Goal: Feedback & Contribution: Leave review/rating

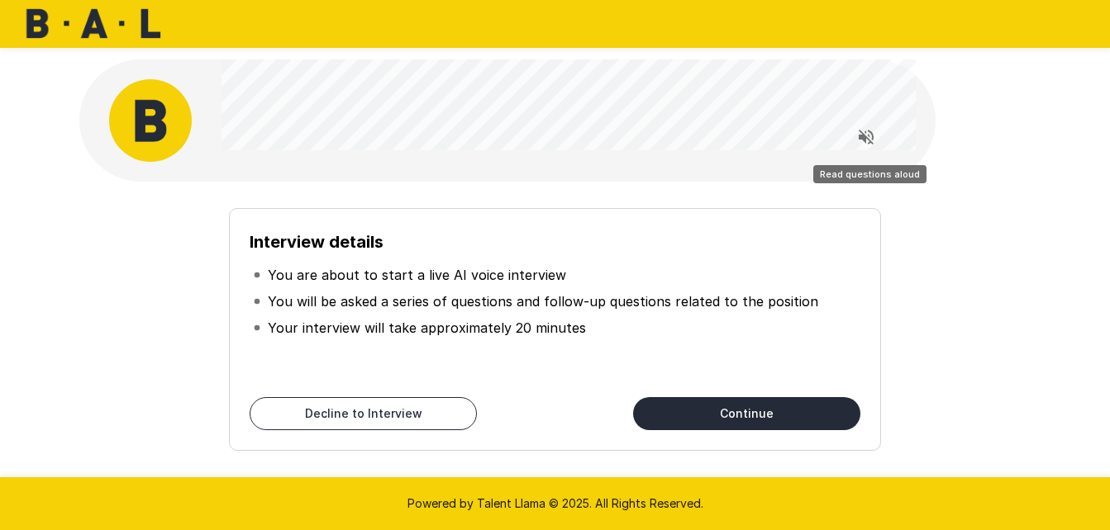
click at [864, 138] on icon "Read questions aloud" at bounding box center [865, 137] width 15 height 15
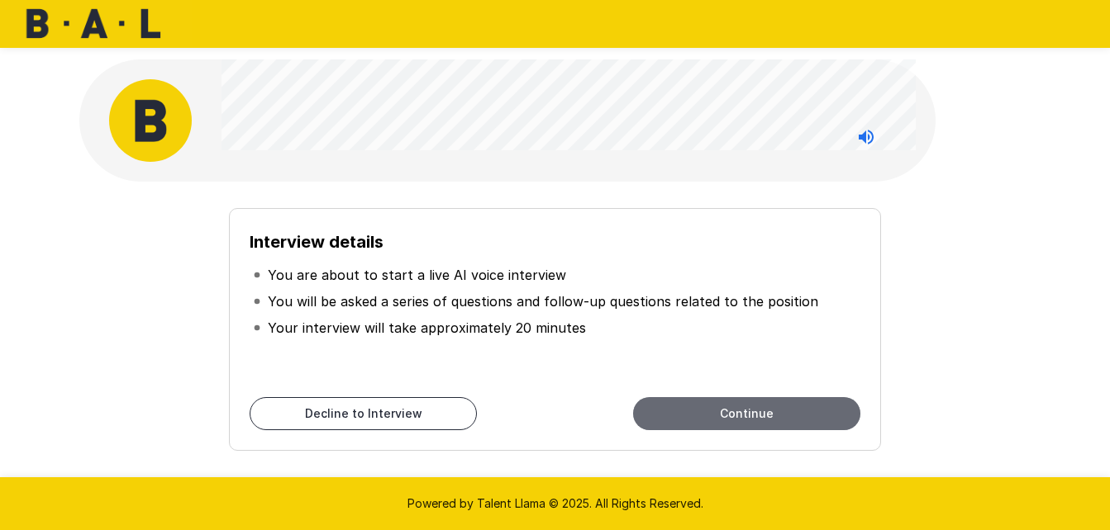
click at [744, 411] on button "Continue" at bounding box center [746, 413] width 227 height 33
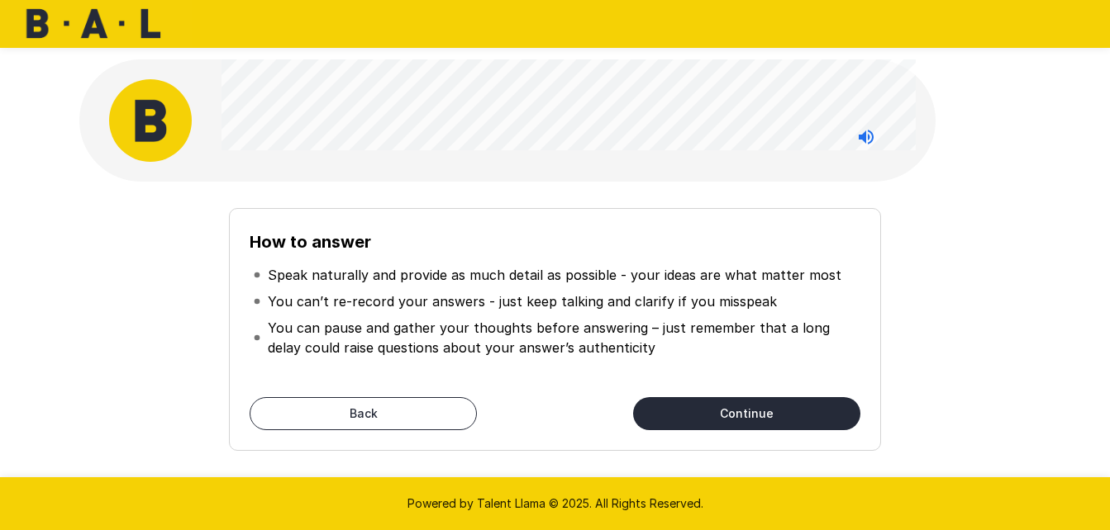
click at [704, 407] on button "Continue" at bounding box center [746, 413] width 227 height 33
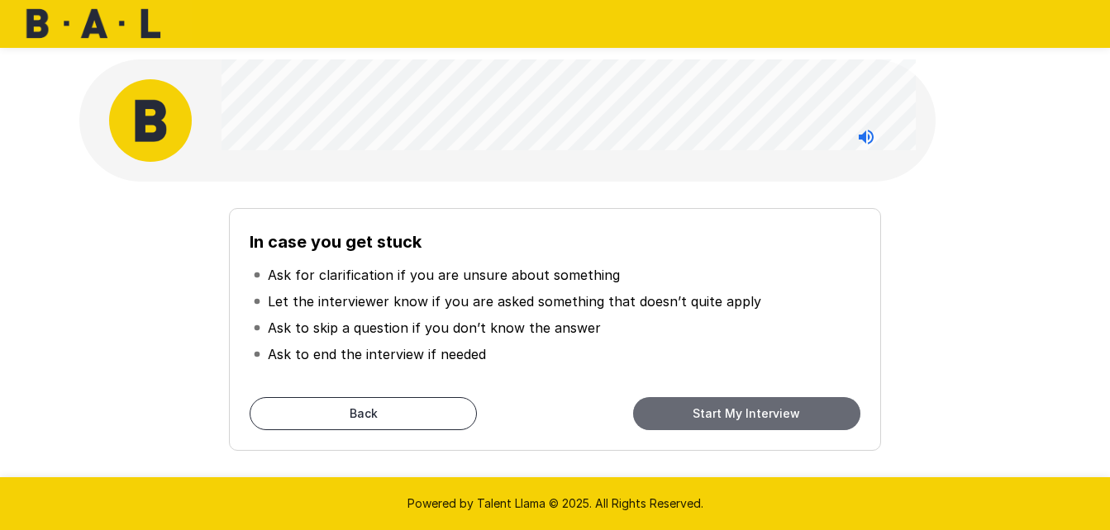
click at [754, 416] on button "Start My Interview" at bounding box center [746, 413] width 227 height 33
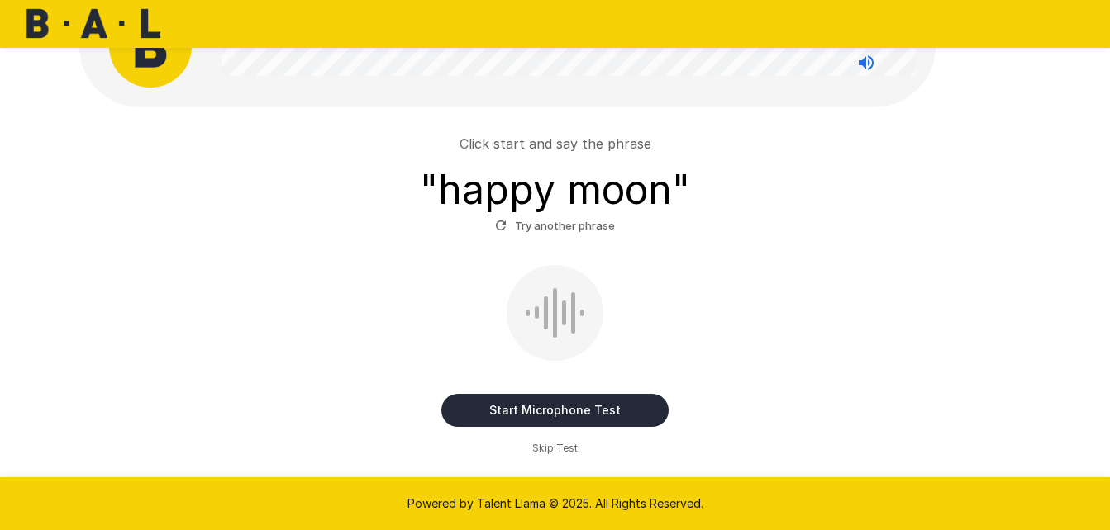
scroll to position [72, 0]
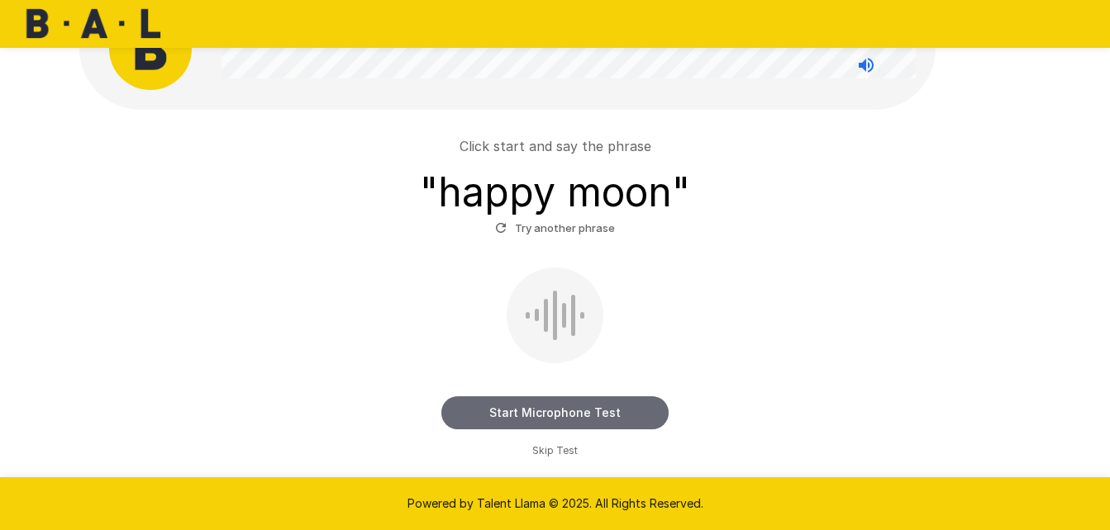
click at [560, 417] on button "Start Microphone Test" at bounding box center [554, 413] width 227 height 33
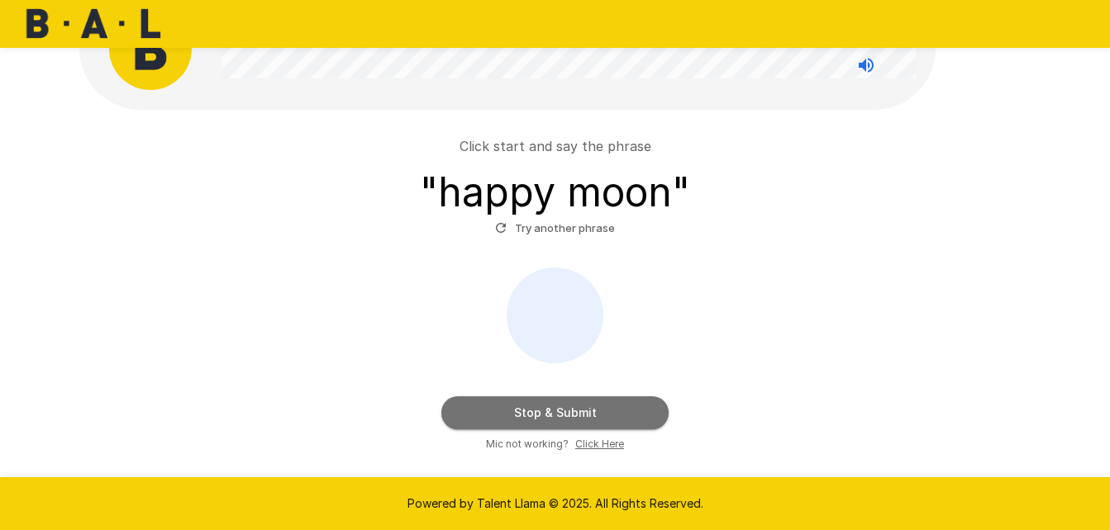
click at [573, 416] on button "Stop & Submit" at bounding box center [554, 413] width 227 height 33
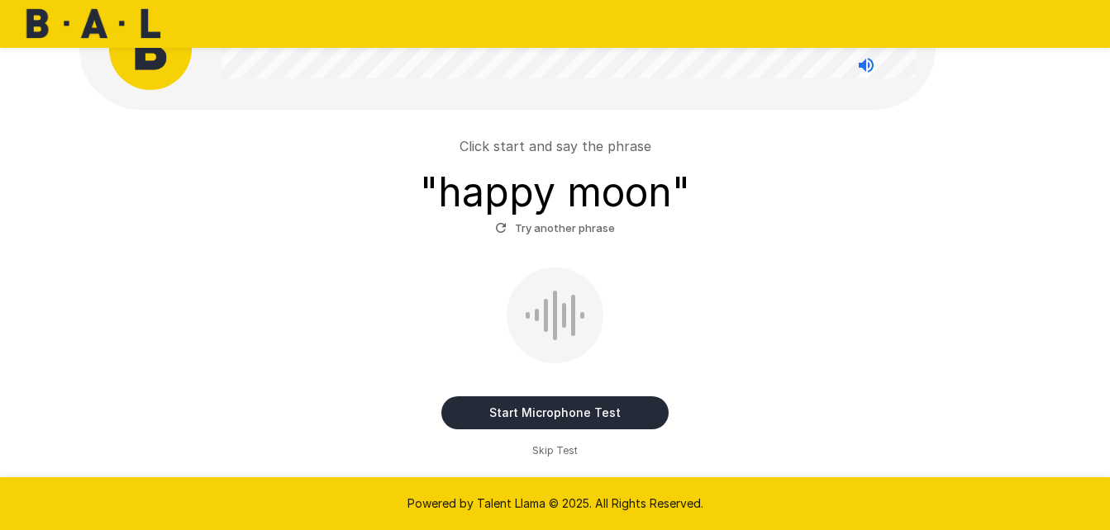
scroll to position [46, 0]
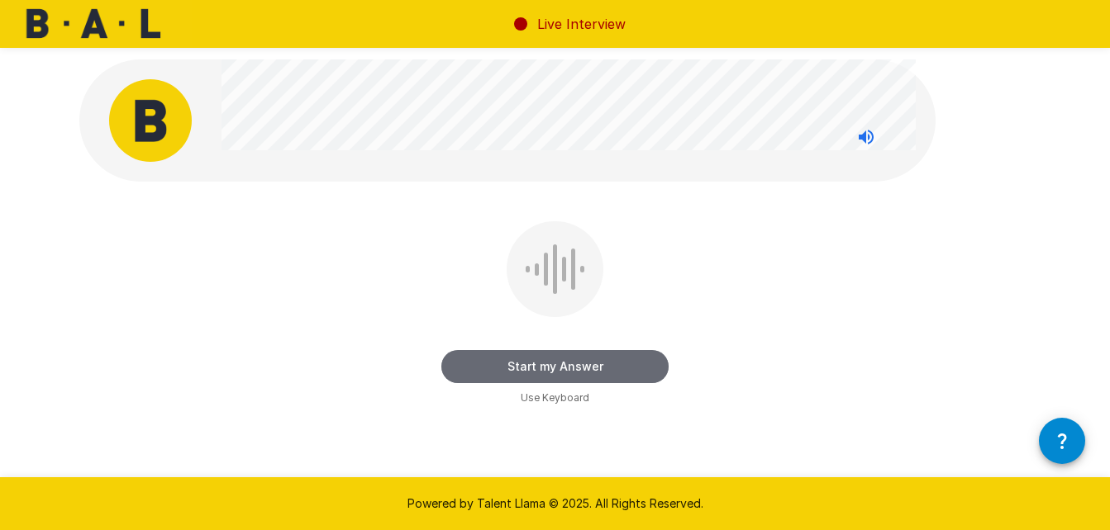
click at [567, 367] on button "Start my Answer" at bounding box center [554, 366] width 227 height 33
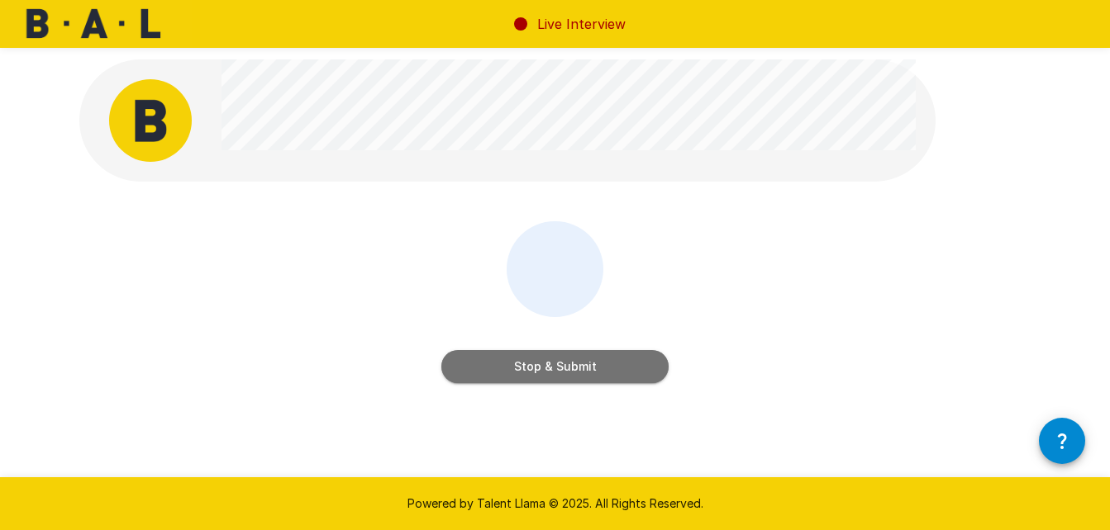
click at [558, 373] on button "Stop & Submit" at bounding box center [554, 366] width 227 height 33
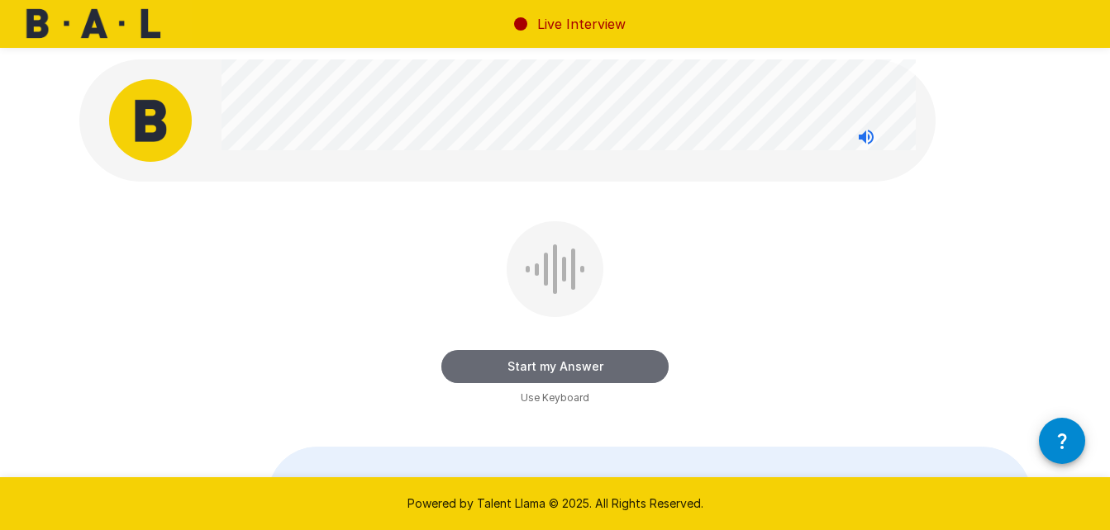
click at [554, 364] on button "Start my Answer" at bounding box center [554, 366] width 227 height 33
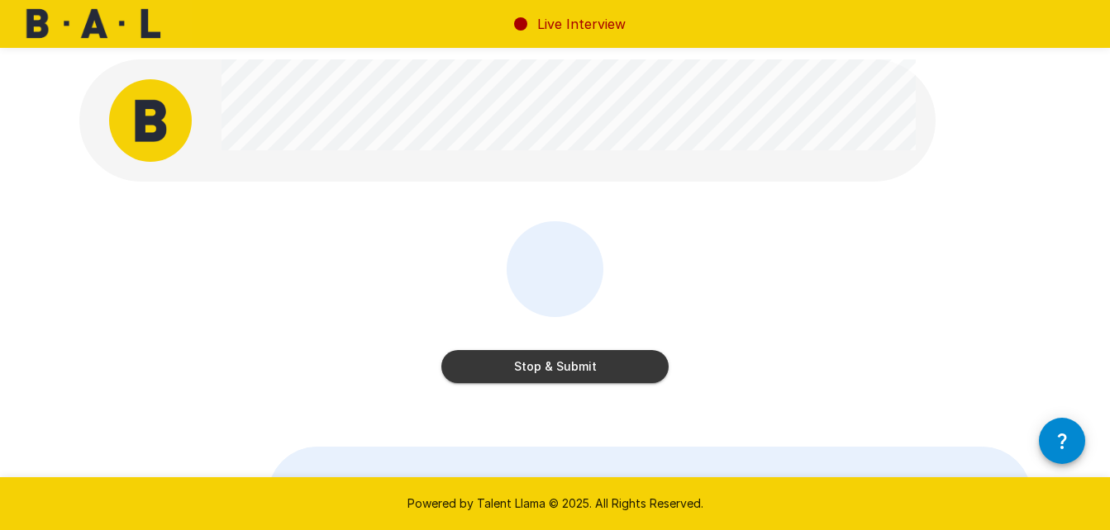
click at [554, 364] on button "Stop & Submit" at bounding box center [554, 366] width 227 height 33
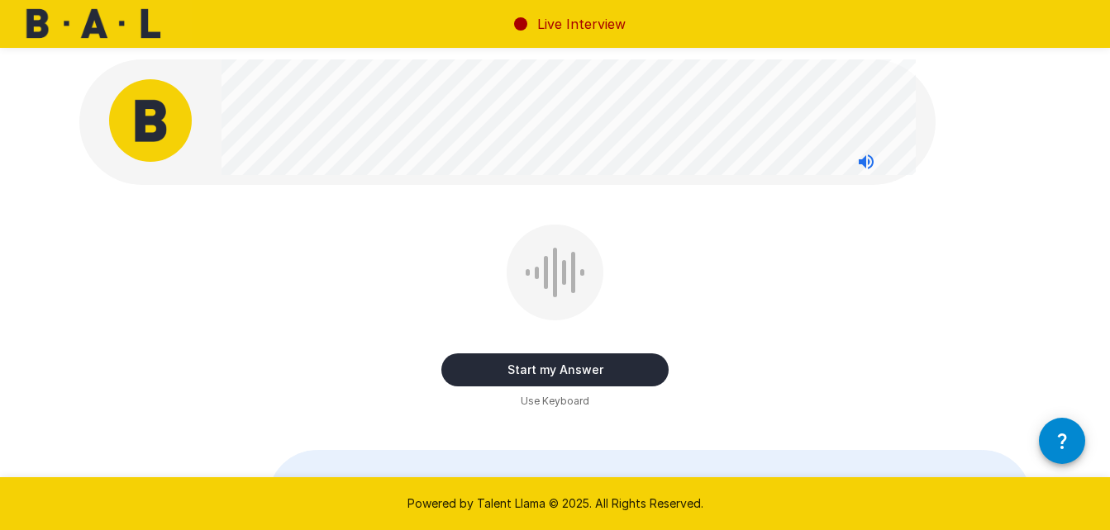
click at [554, 364] on button "Start my Answer" at bounding box center [554, 370] width 227 height 33
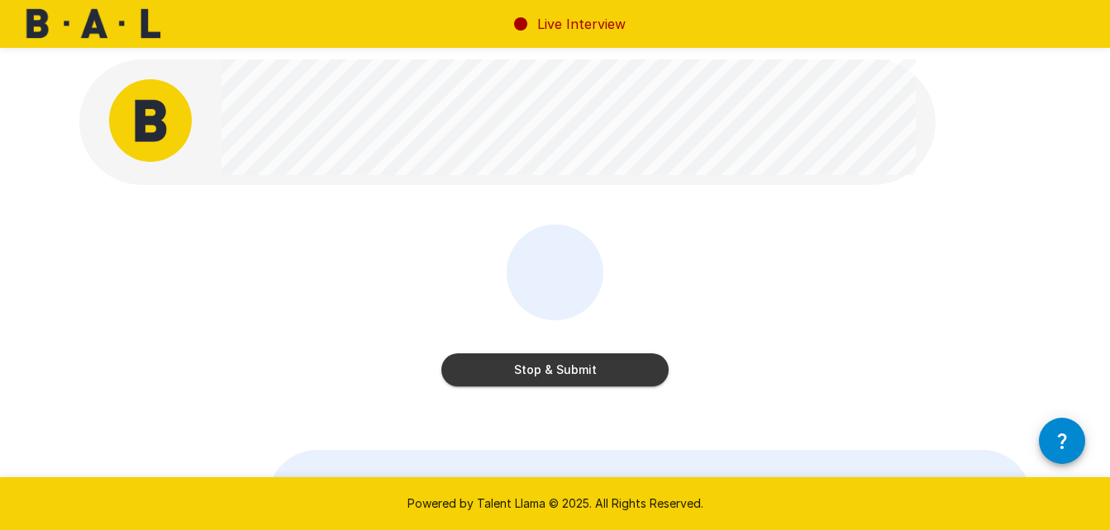
click at [554, 364] on button "Stop & Submit" at bounding box center [554, 370] width 227 height 33
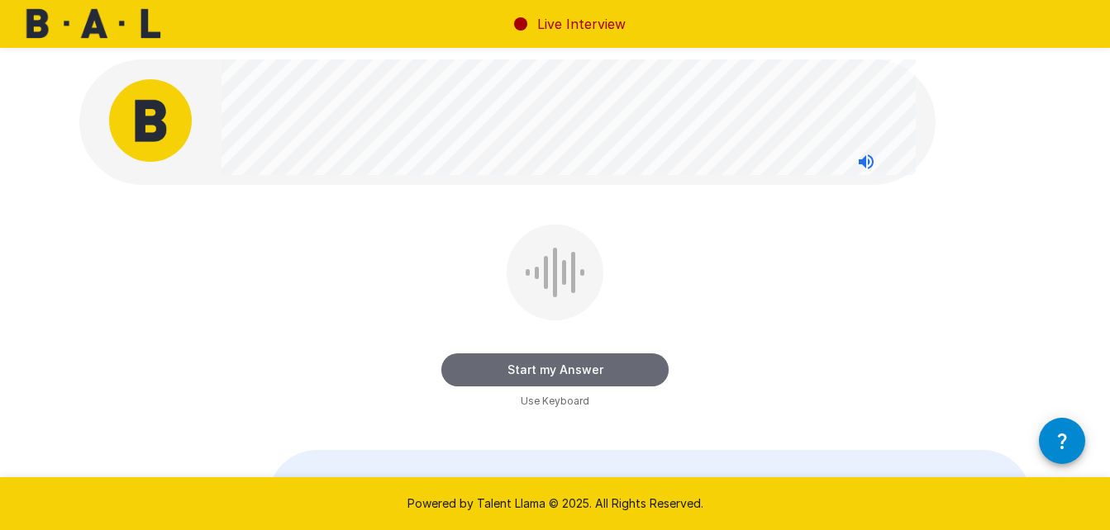
click at [562, 370] on button "Start my Answer" at bounding box center [554, 370] width 227 height 33
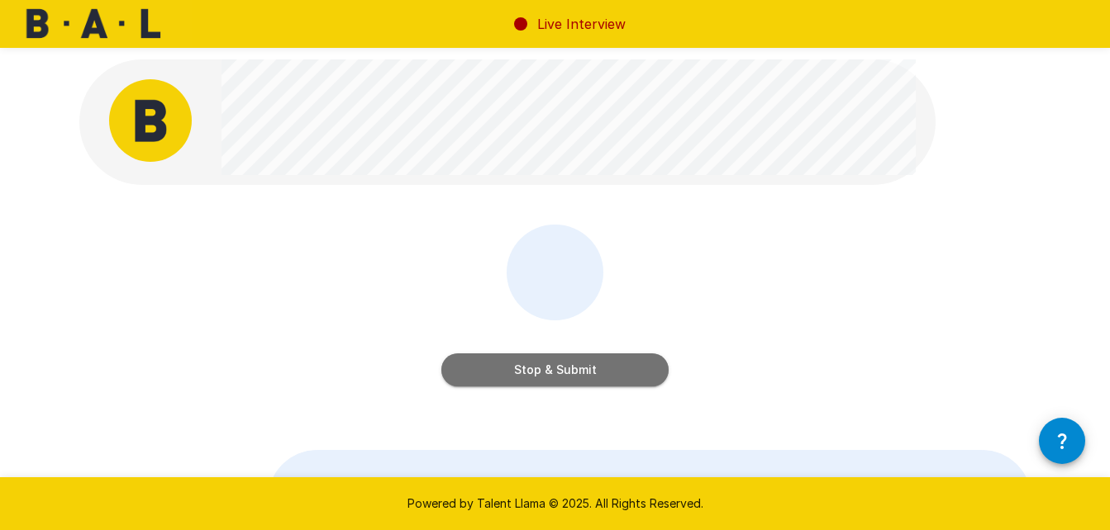
click at [562, 370] on button "Stop & Submit" at bounding box center [554, 370] width 227 height 33
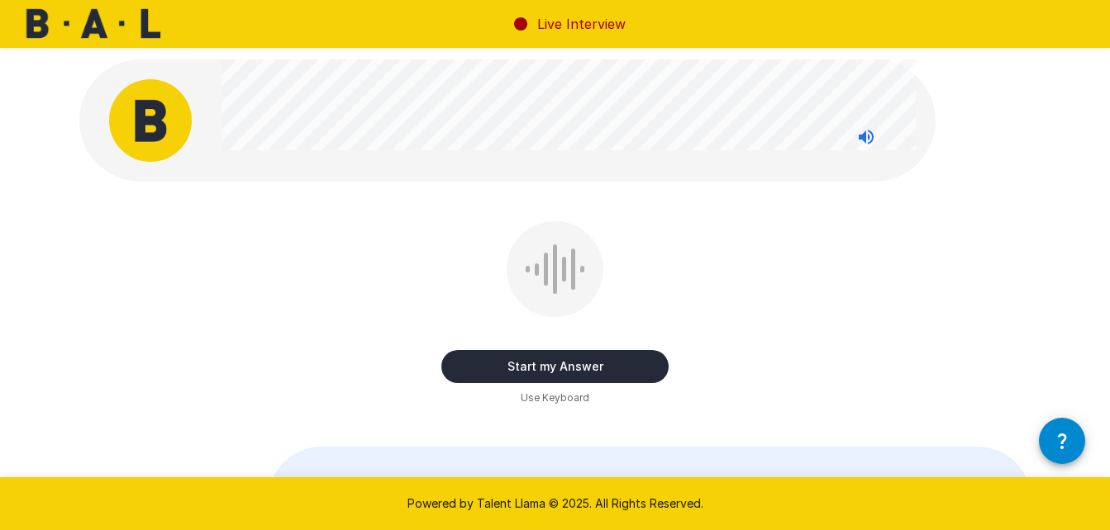
click at [549, 368] on button "Start my Answer" at bounding box center [554, 366] width 227 height 33
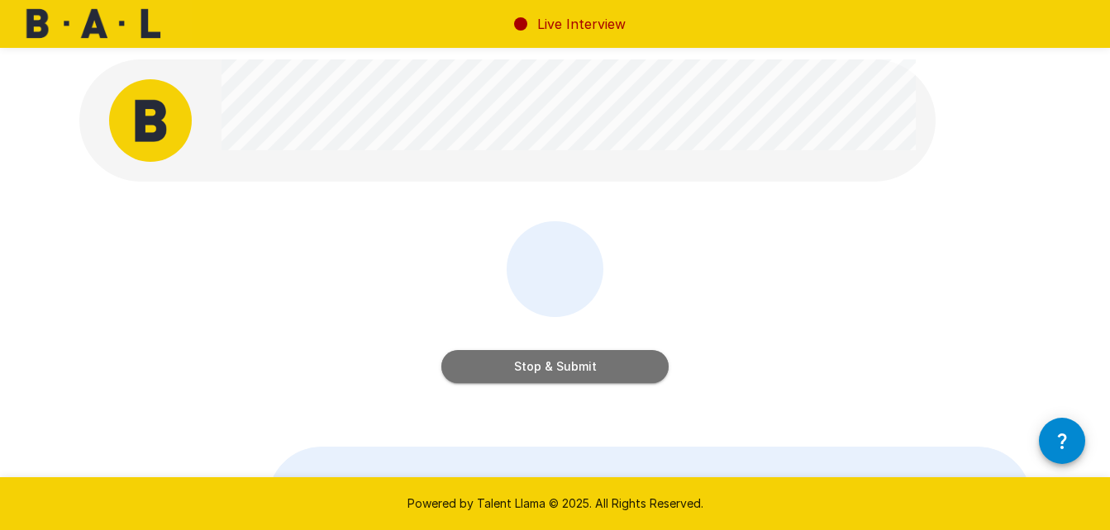
click at [549, 368] on button "Stop & Submit" at bounding box center [554, 366] width 227 height 33
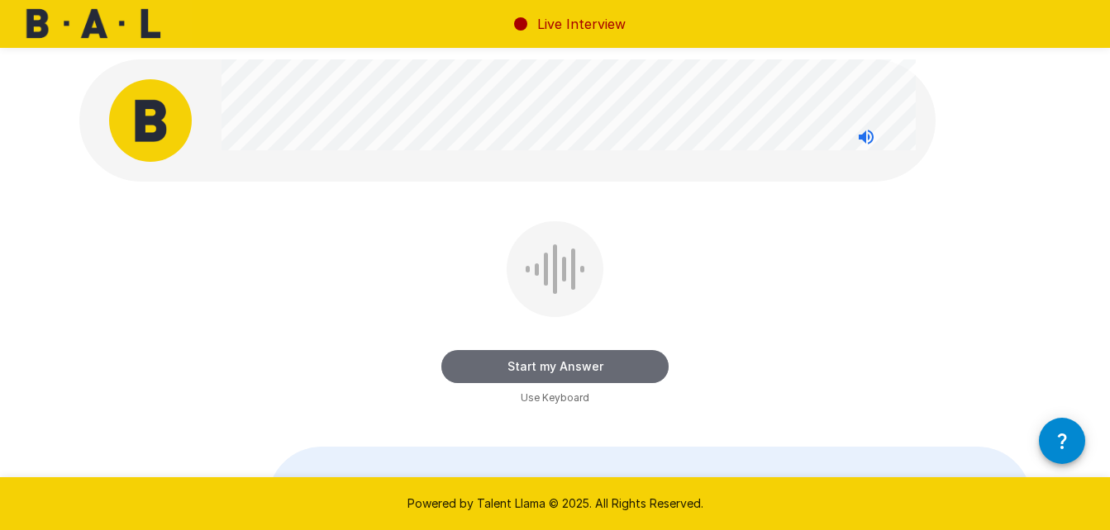
click at [549, 368] on button "Start my Answer" at bounding box center [554, 366] width 227 height 33
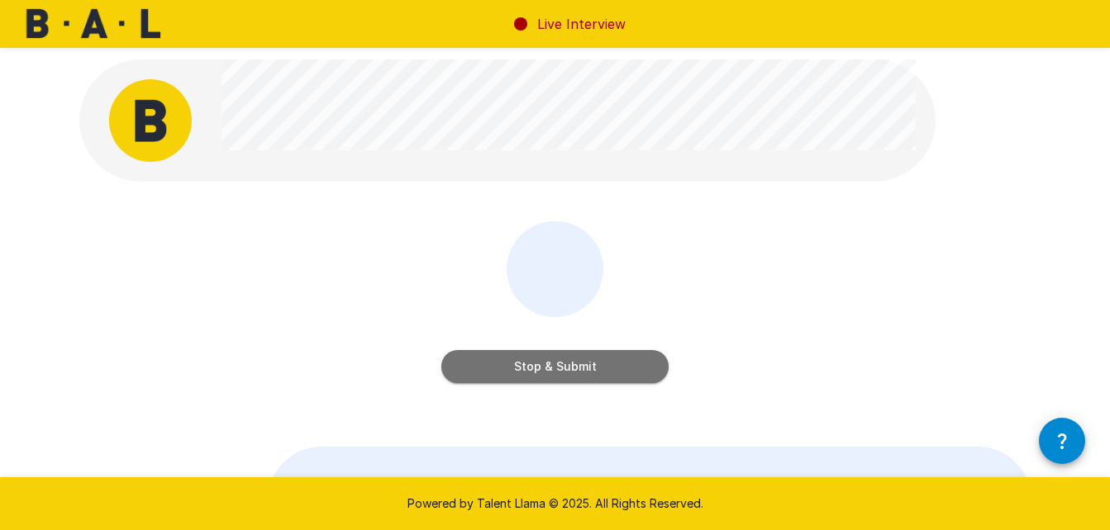
click at [549, 368] on button "Stop & Submit" at bounding box center [554, 366] width 227 height 33
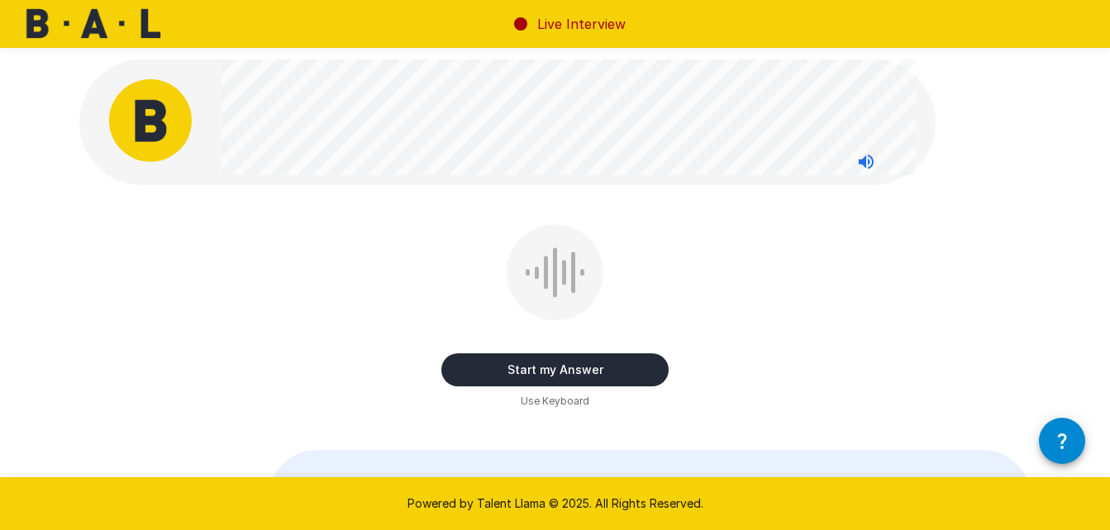
click at [549, 368] on button "Start my Answer" at bounding box center [554, 370] width 227 height 33
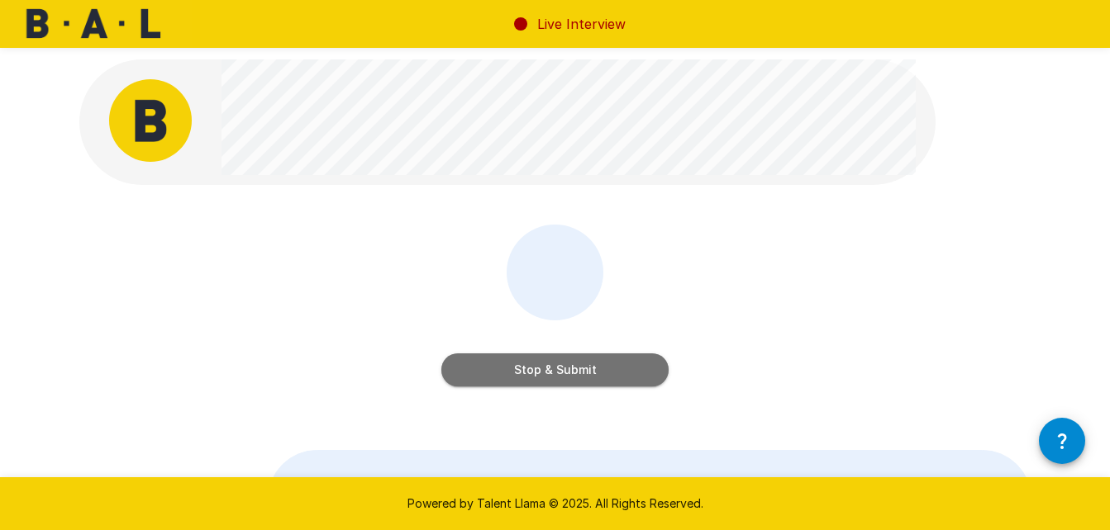
click at [549, 368] on button "Stop & Submit" at bounding box center [554, 370] width 227 height 33
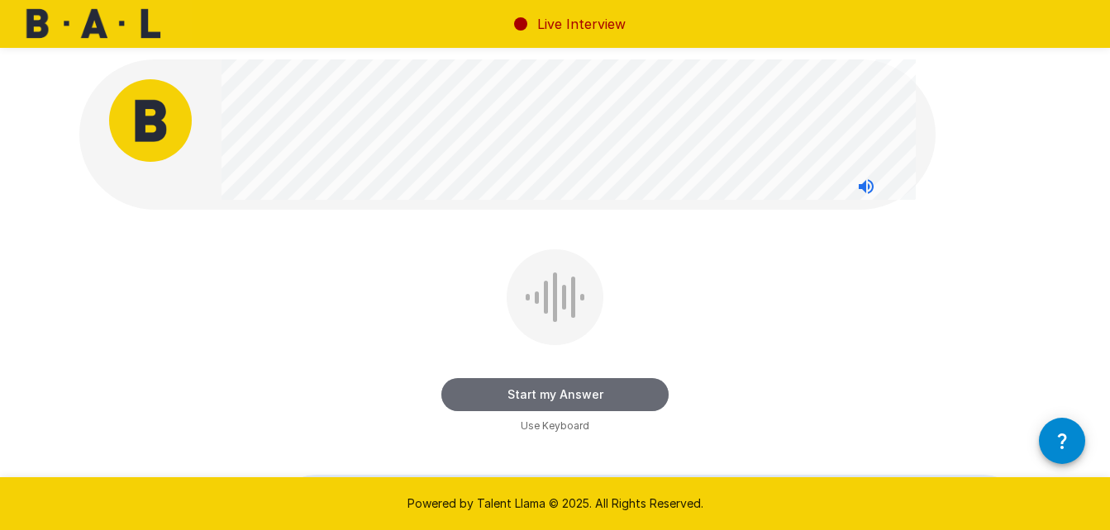
click at [553, 394] on button "Start my Answer" at bounding box center [554, 394] width 227 height 33
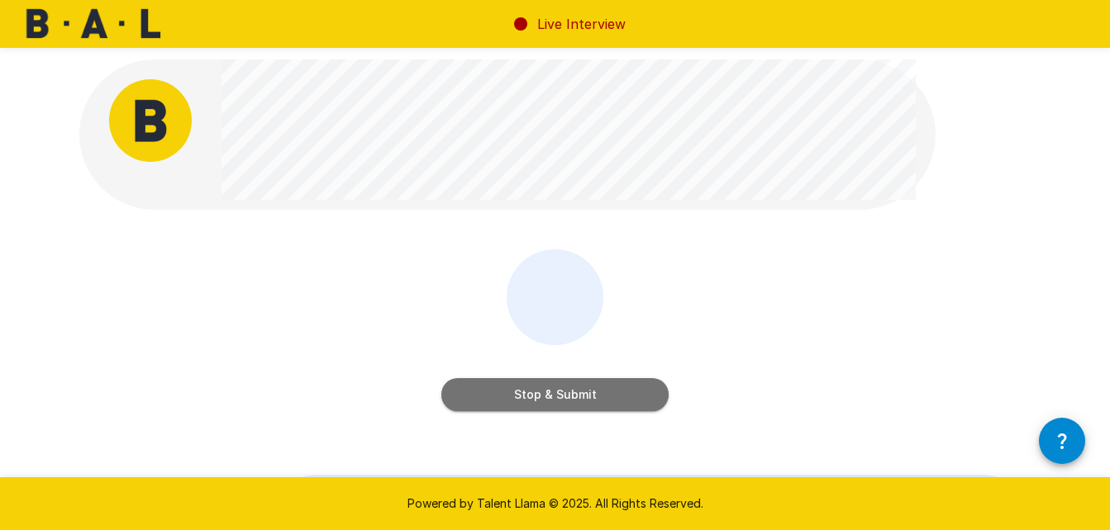
click at [553, 394] on button "Stop & Submit" at bounding box center [554, 394] width 227 height 33
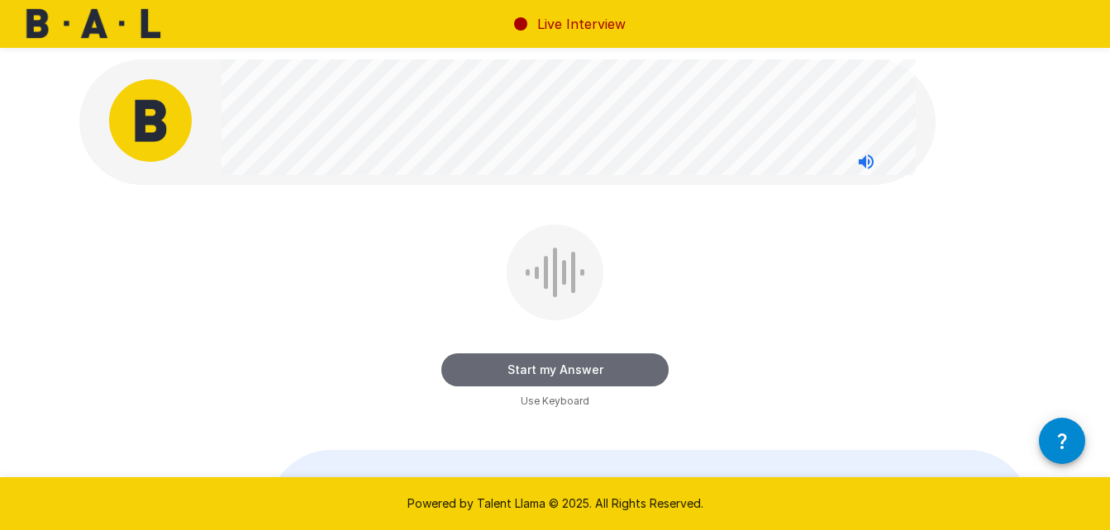
click at [542, 360] on button "Start my Answer" at bounding box center [554, 370] width 227 height 33
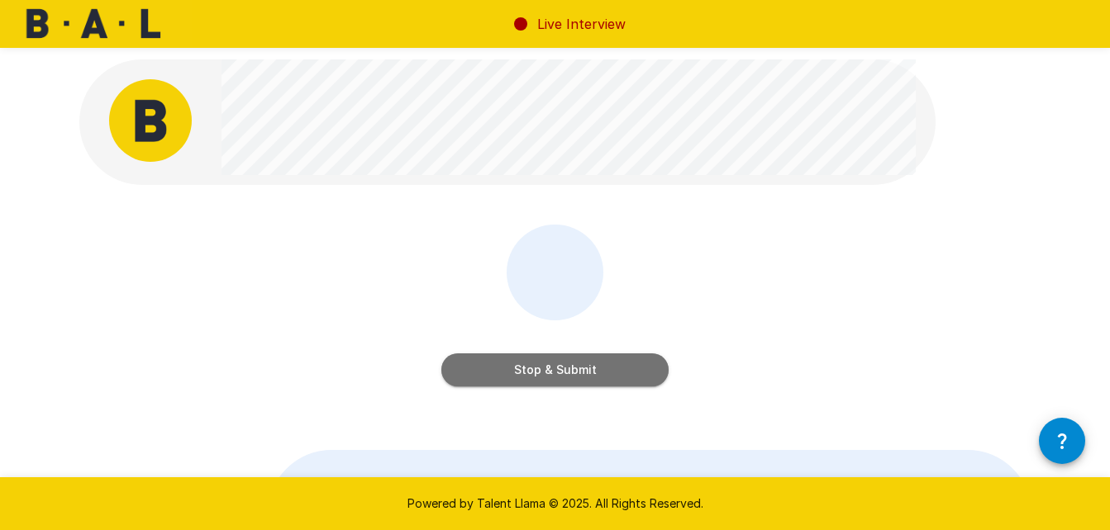
click at [542, 360] on button "Stop & Submit" at bounding box center [554, 370] width 227 height 33
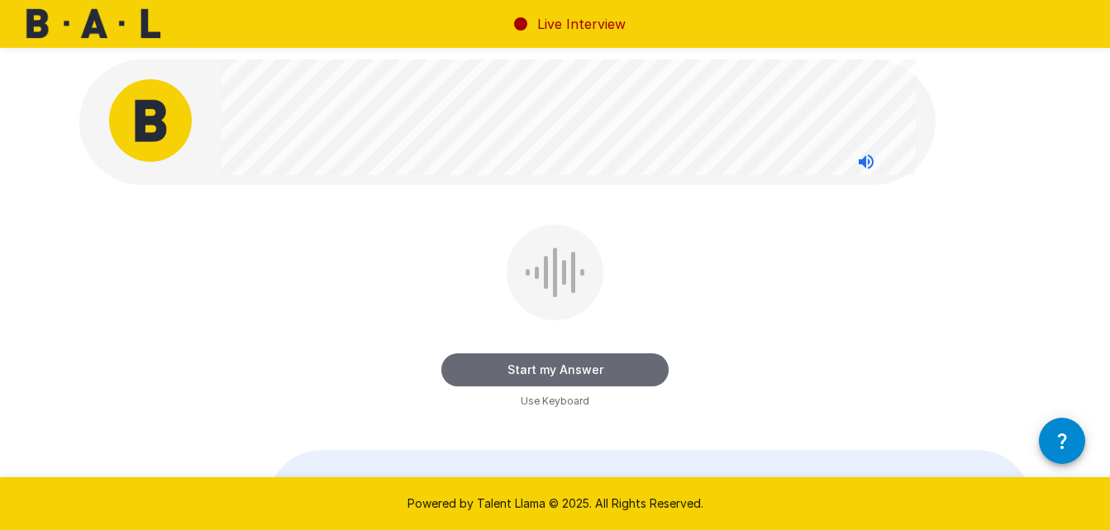
click at [542, 360] on button "Start my Answer" at bounding box center [554, 370] width 227 height 33
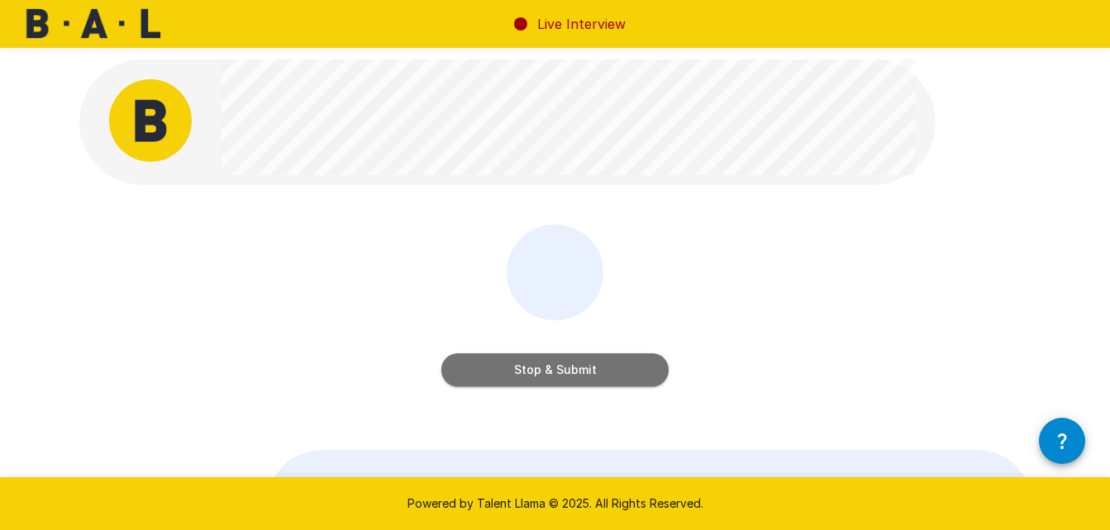
click at [542, 360] on button "Stop & Submit" at bounding box center [554, 370] width 227 height 33
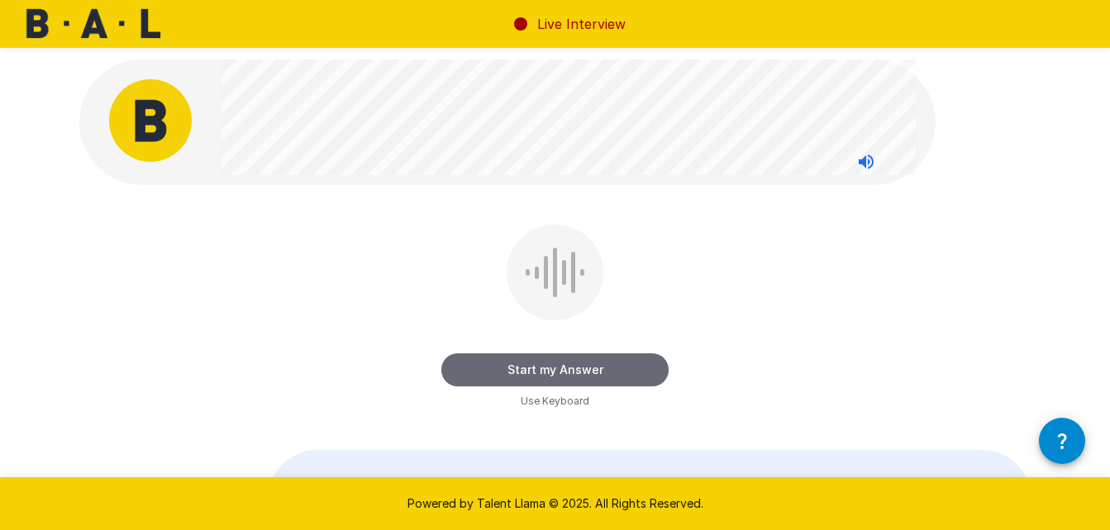
click at [542, 360] on button "Start my Answer" at bounding box center [554, 370] width 227 height 33
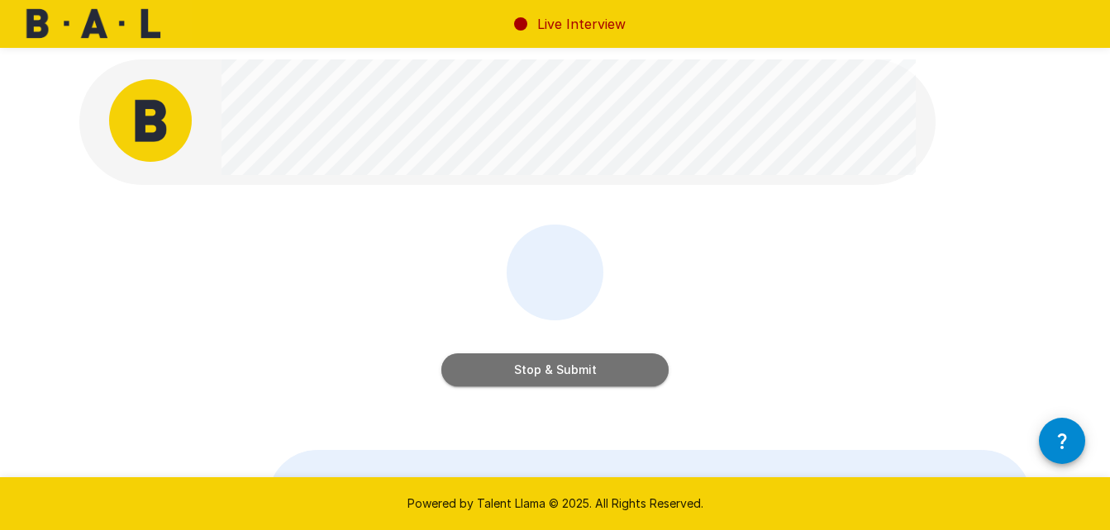
click at [542, 360] on button "Stop & Submit" at bounding box center [554, 370] width 227 height 33
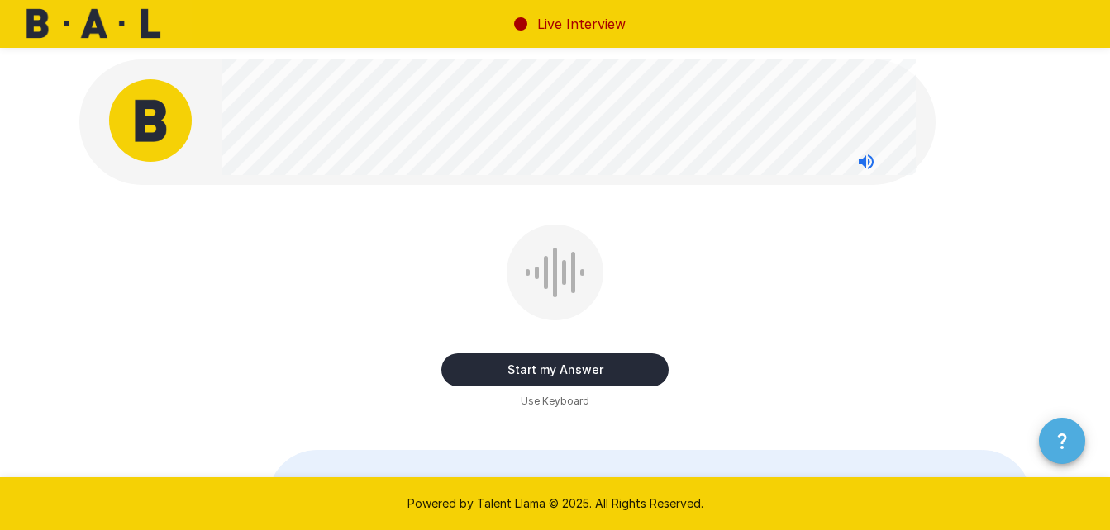
click at [1054, 445] on icon "button" at bounding box center [1062, 441] width 20 height 20
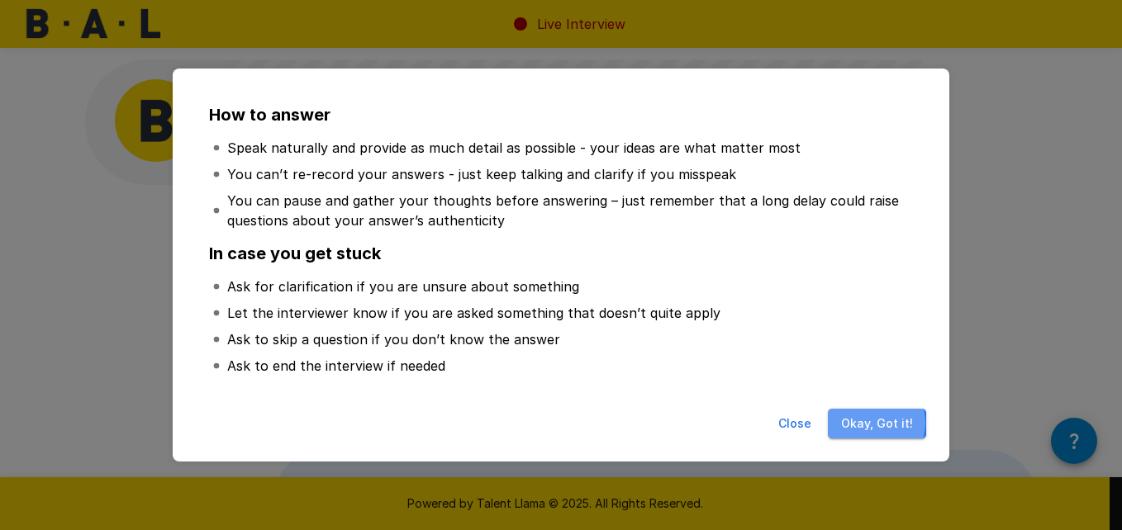
click at [869, 423] on button "Okay, Got it!" at bounding box center [877, 424] width 98 height 31
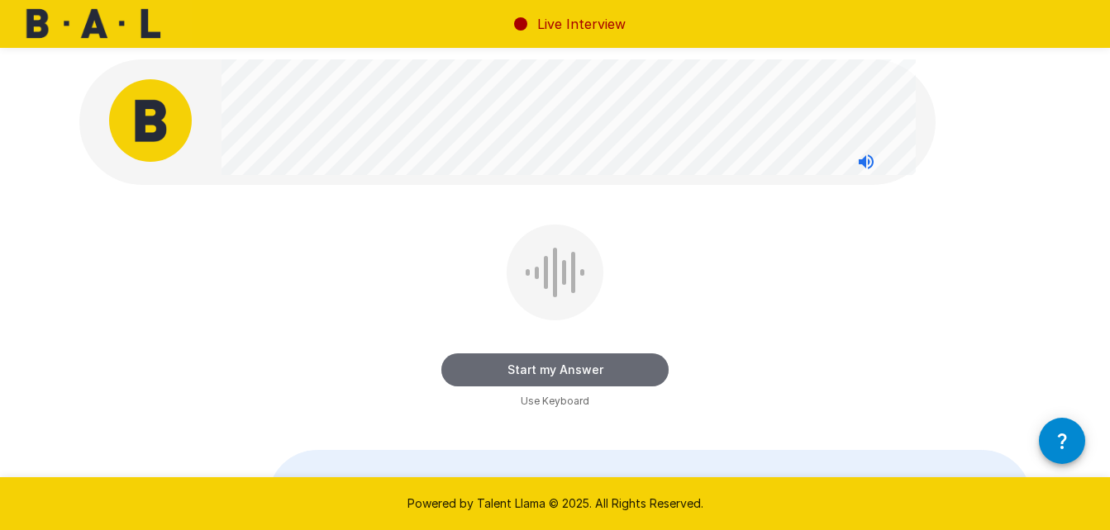
click at [603, 369] on button "Start my Answer" at bounding box center [554, 370] width 227 height 33
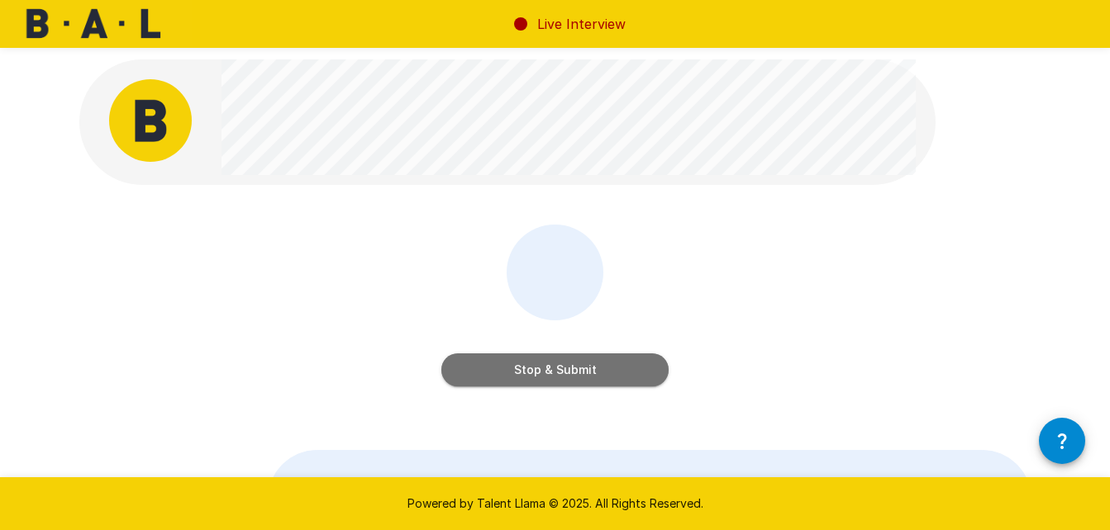
click at [603, 369] on button "Stop & Submit" at bounding box center [554, 370] width 227 height 33
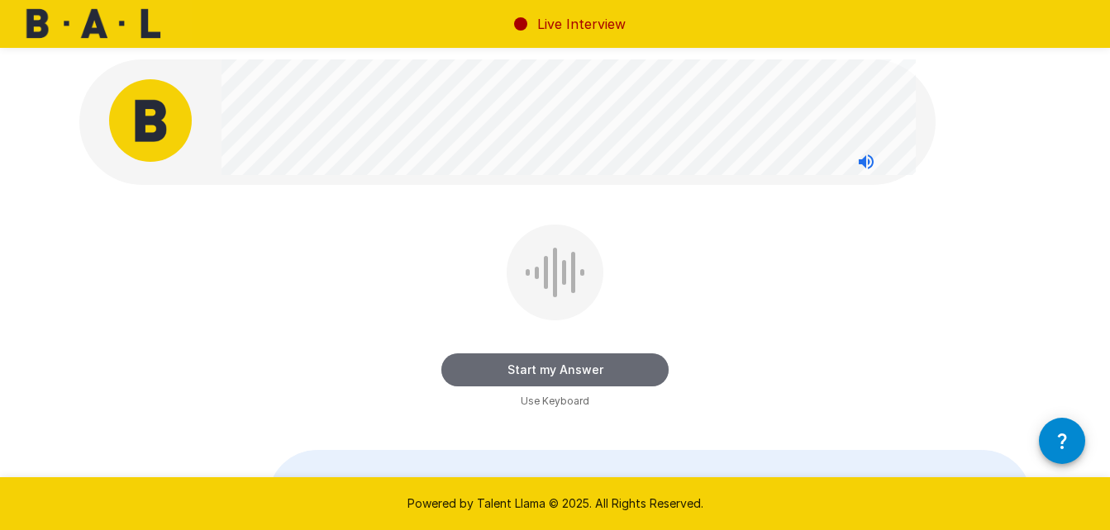
click at [565, 367] on button "Start my Answer" at bounding box center [554, 370] width 227 height 33
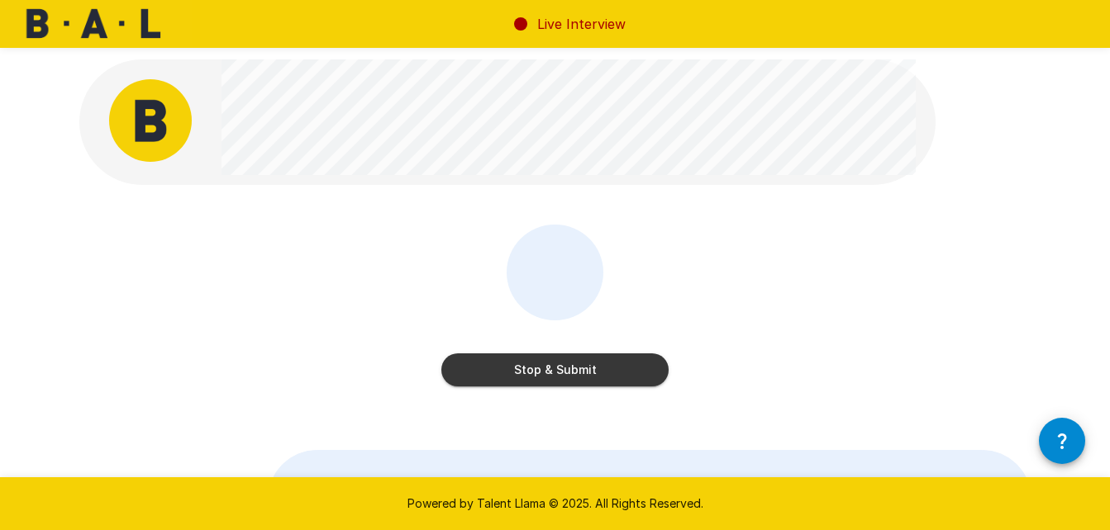
click at [565, 367] on button "Stop & Submit" at bounding box center [554, 370] width 227 height 33
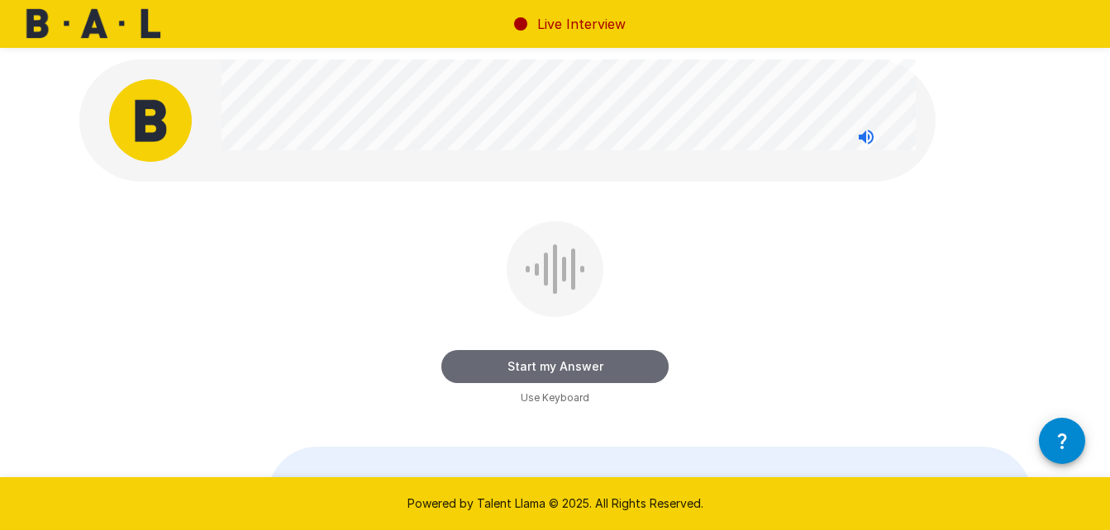
click at [541, 370] on button "Start my Answer" at bounding box center [554, 366] width 227 height 33
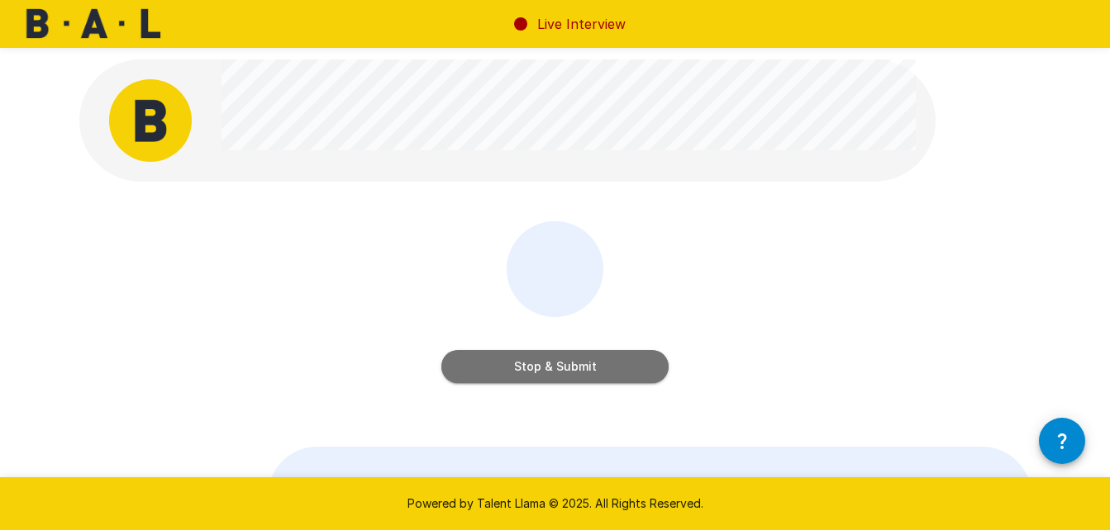
click at [541, 370] on button "Stop & Submit" at bounding box center [554, 366] width 227 height 33
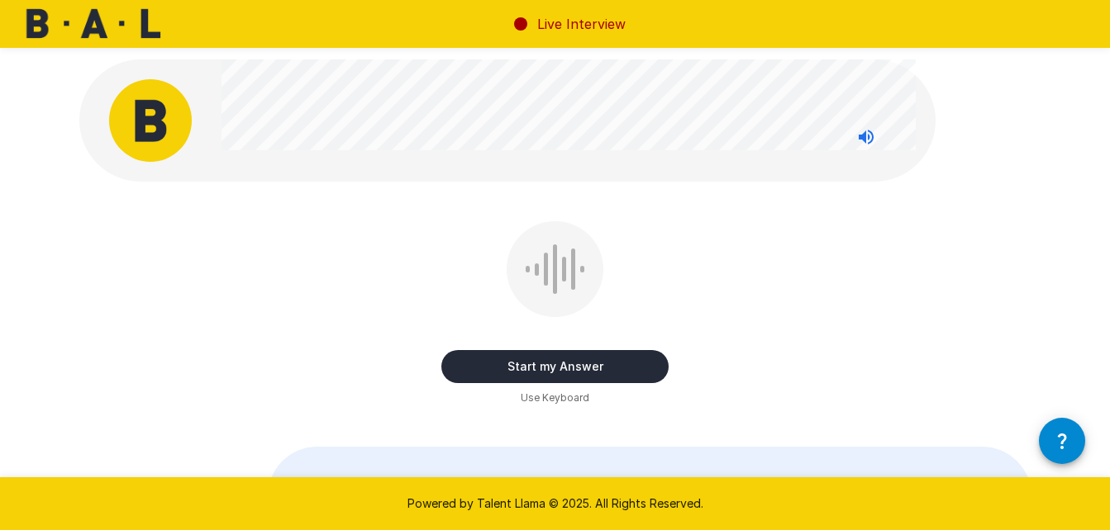
click at [531, 358] on button "Start my Answer" at bounding box center [554, 366] width 227 height 33
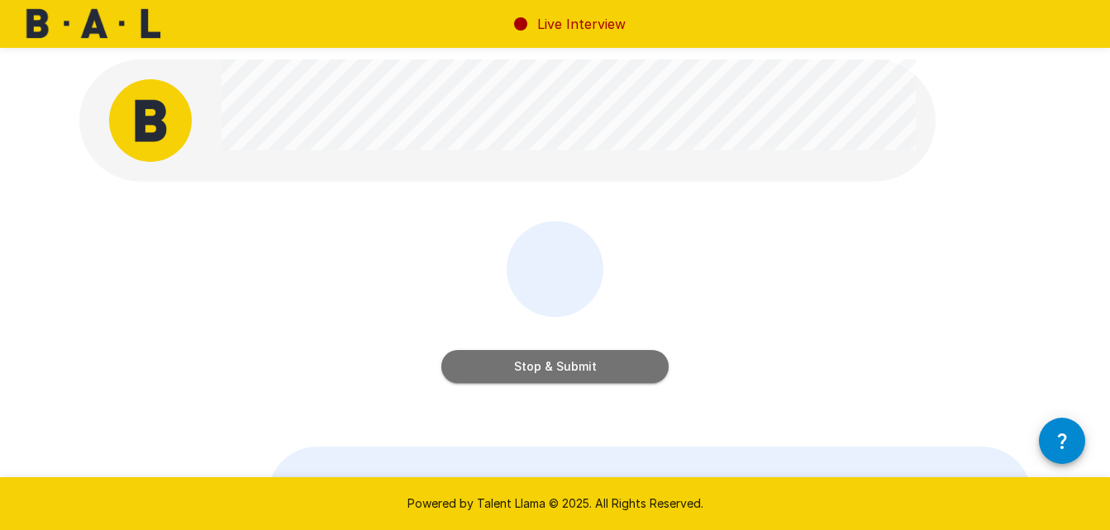
click at [531, 358] on button "Stop & Submit" at bounding box center [554, 366] width 227 height 33
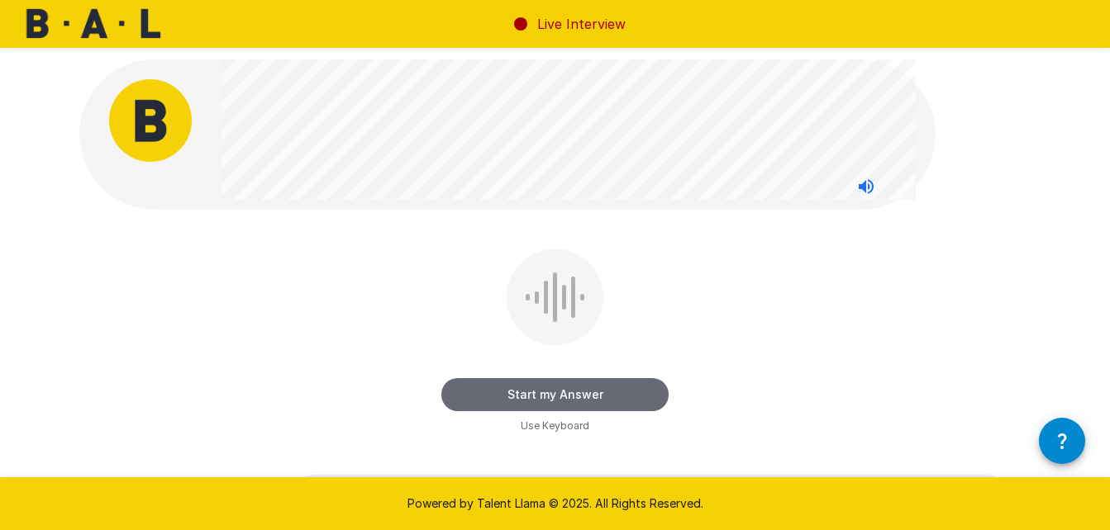
click at [566, 398] on button "Start my Answer" at bounding box center [554, 394] width 227 height 33
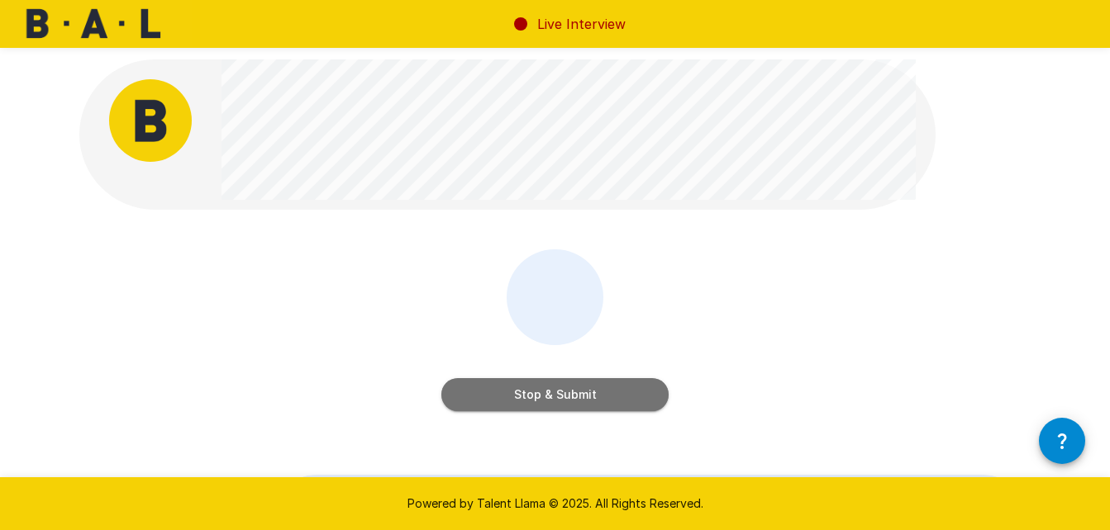
click at [566, 398] on button "Stop & Submit" at bounding box center [554, 394] width 227 height 33
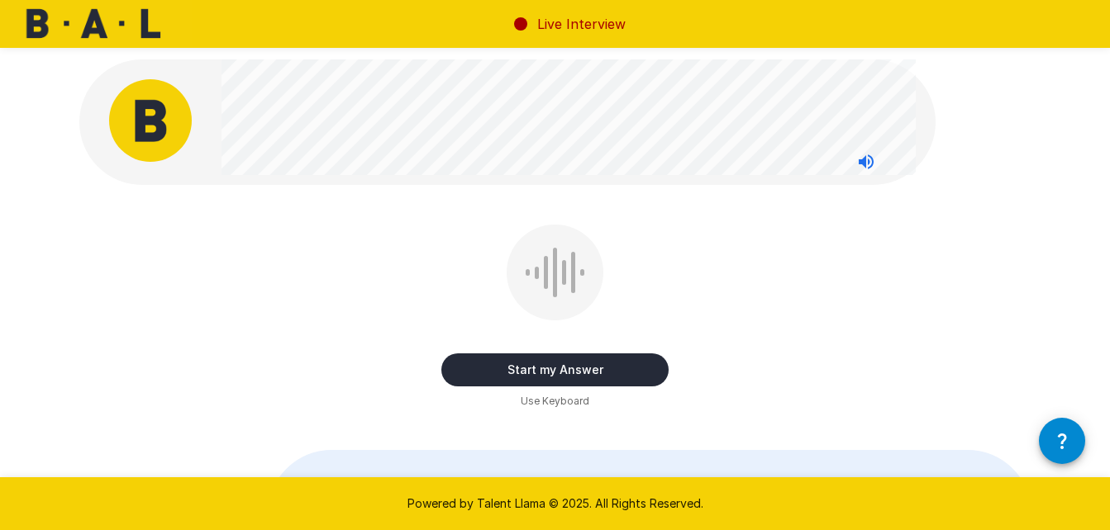
click at [564, 362] on button "Start my Answer" at bounding box center [554, 370] width 227 height 33
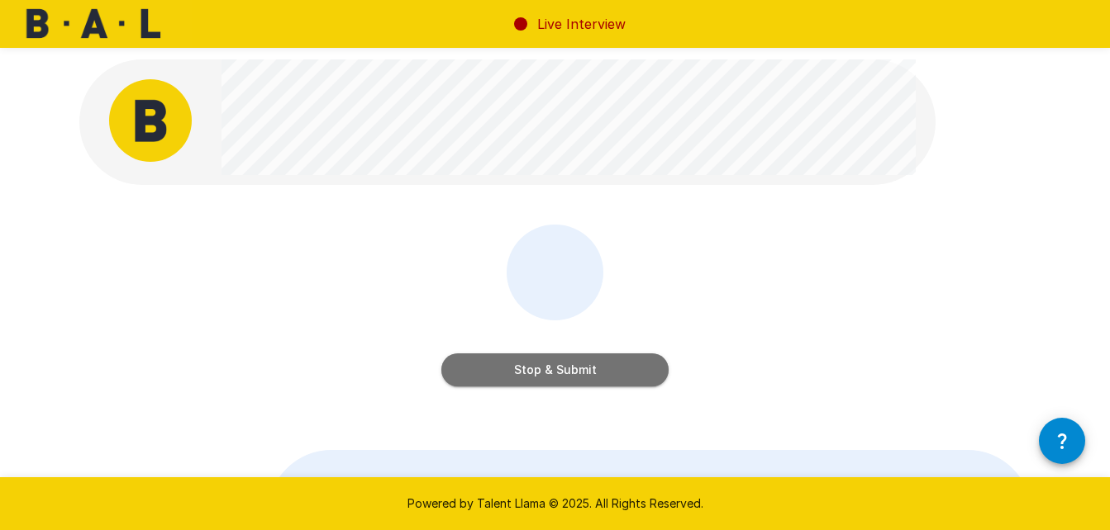
click at [564, 362] on button "Stop & Submit" at bounding box center [554, 370] width 227 height 33
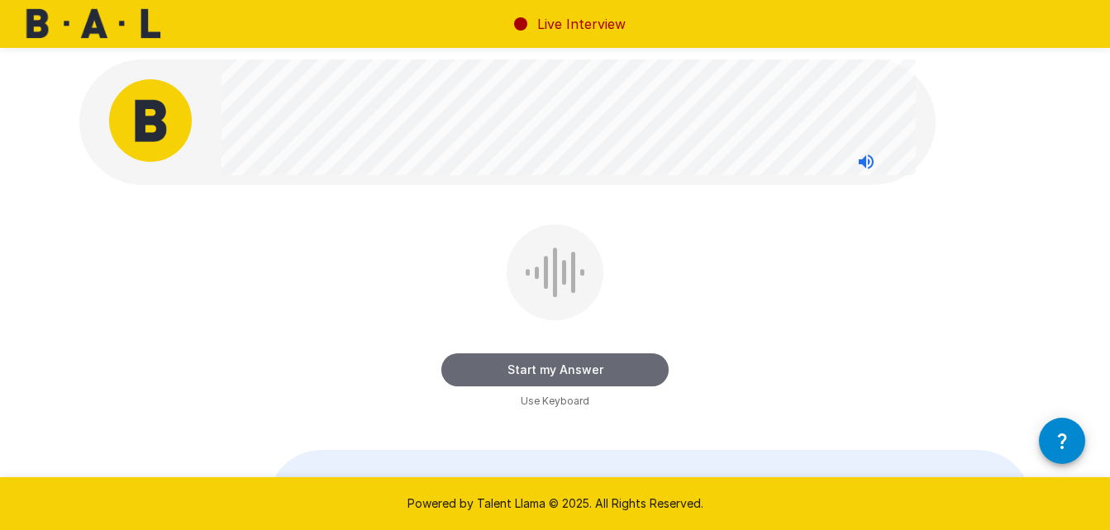
click at [571, 373] on button "Start my Answer" at bounding box center [554, 370] width 227 height 33
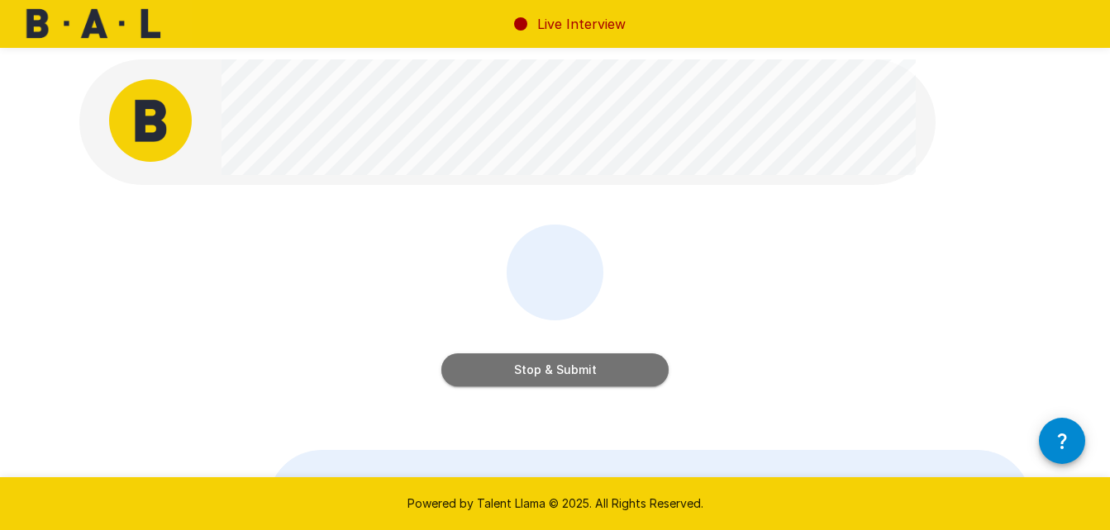
click at [571, 373] on button "Stop & Submit" at bounding box center [554, 370] width 227 height 33
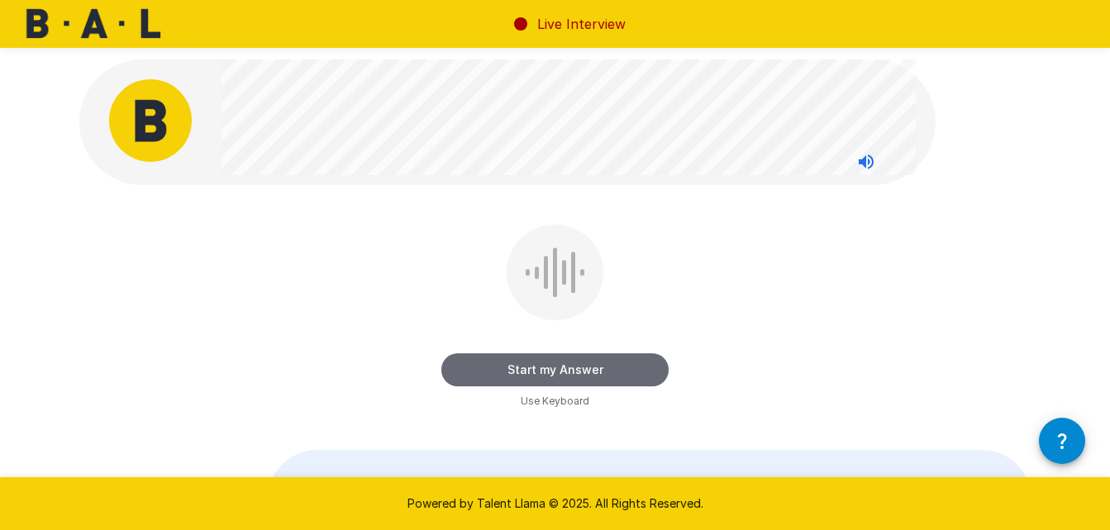
click at [571, 373] on button "Start my Answer" at bounding box center [554, 370] width 227 height 33
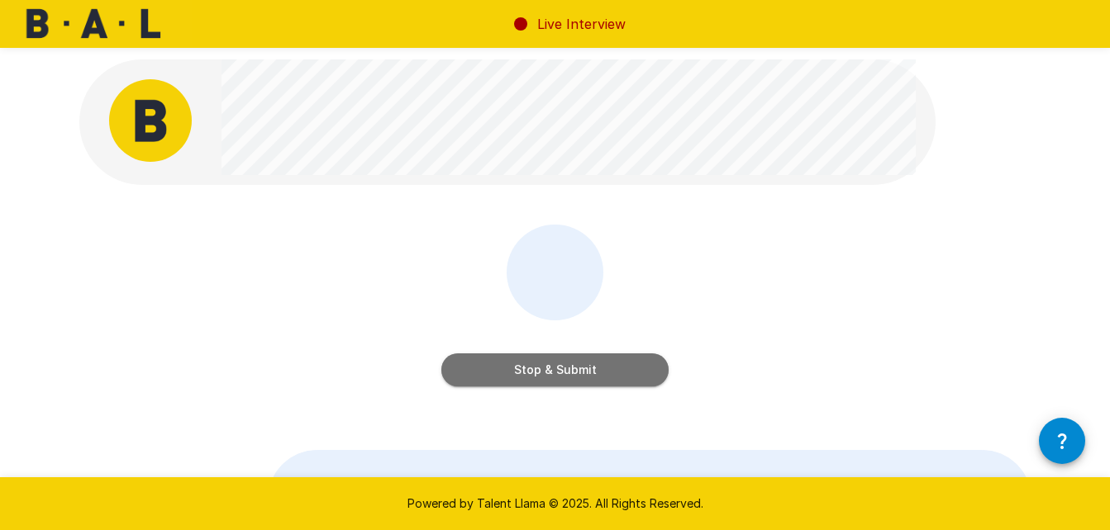
click at [571, 373] on button "Stop & Submit" at bounding box center [554, 370] width 227 height 33
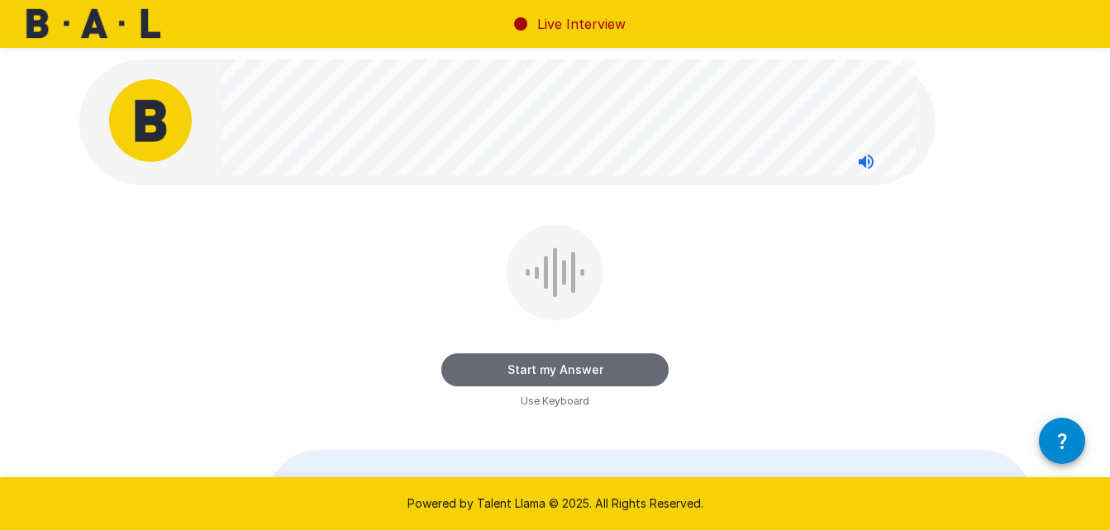
click at [571, 373] on button "Start my Answer" at bounding box center [554, 370] width 227 height 33
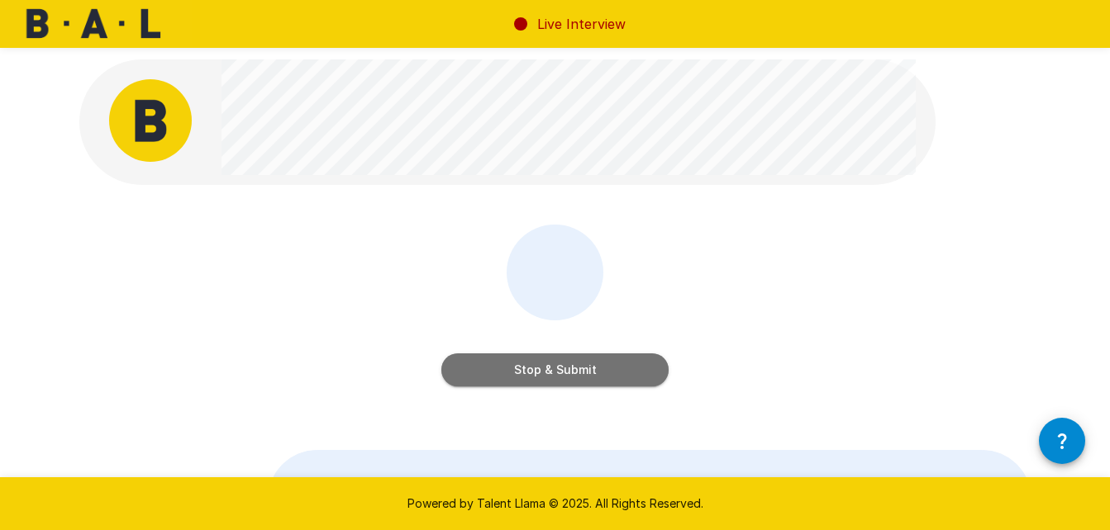
click at [571, 373] on button "Stop & Submit" at bounding box center [554, 370] width 227 height 33
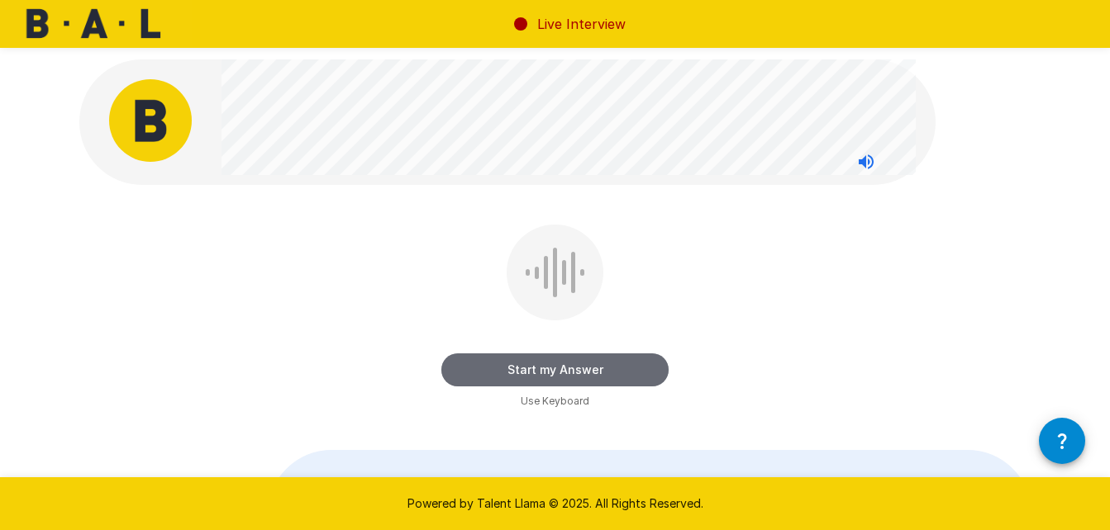
click at [552, 372] on button "Start my Answer" at bounding box center [554, 370] width 227 height 33
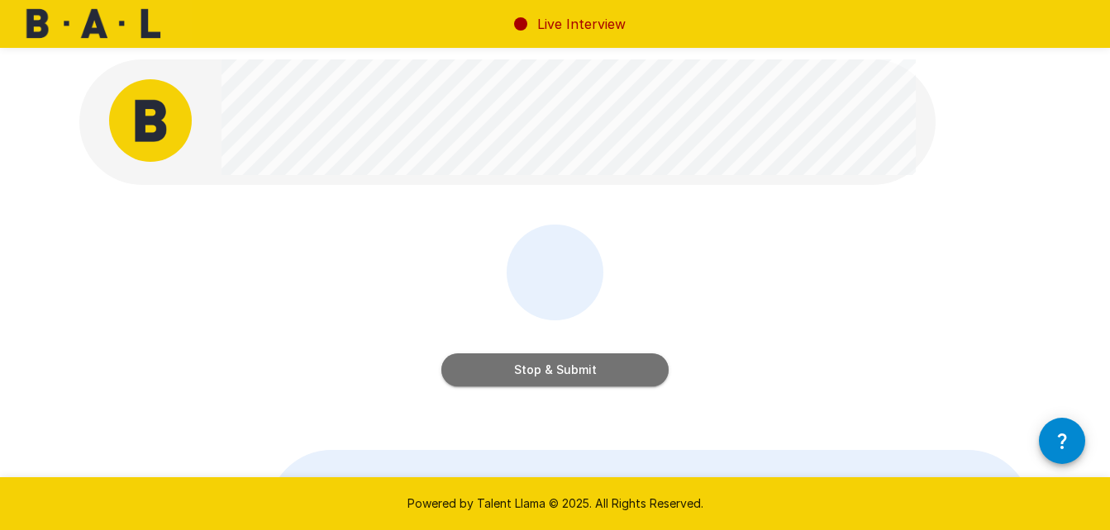
click at [552, 372] on button "Stop & Submit" at bounding box center [554, 370] width 227 height 33
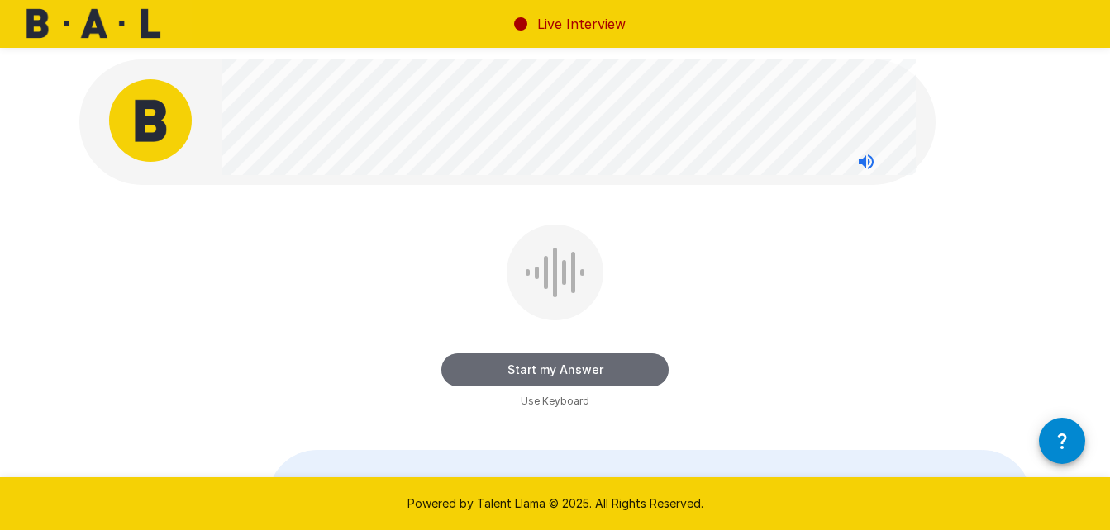
click at [552, 372] on button "Start my Answer" at bounding box center [554, 370] width 227 height 33
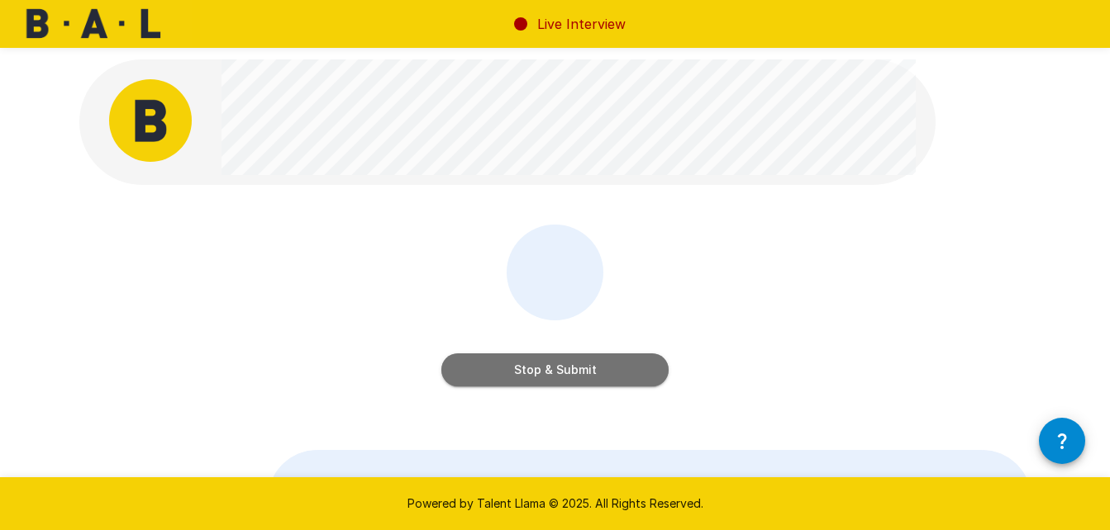
click at [552, 372] on button "Stop & Submit" at bounding box center [554, 370] width 227 height 33
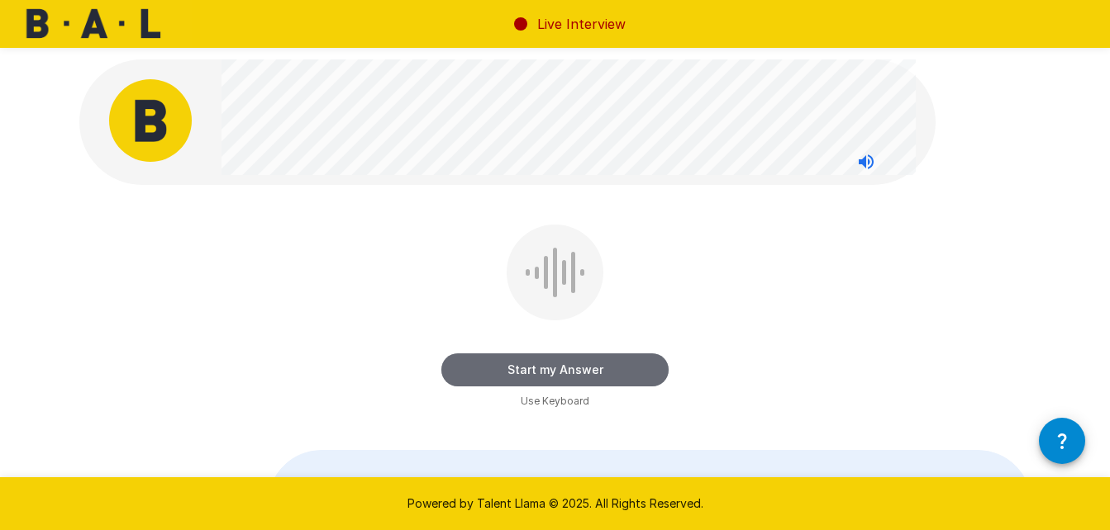
click at [550, 369] on button "Start my Answer" at bounding box center [554, 370] width 227 height 33
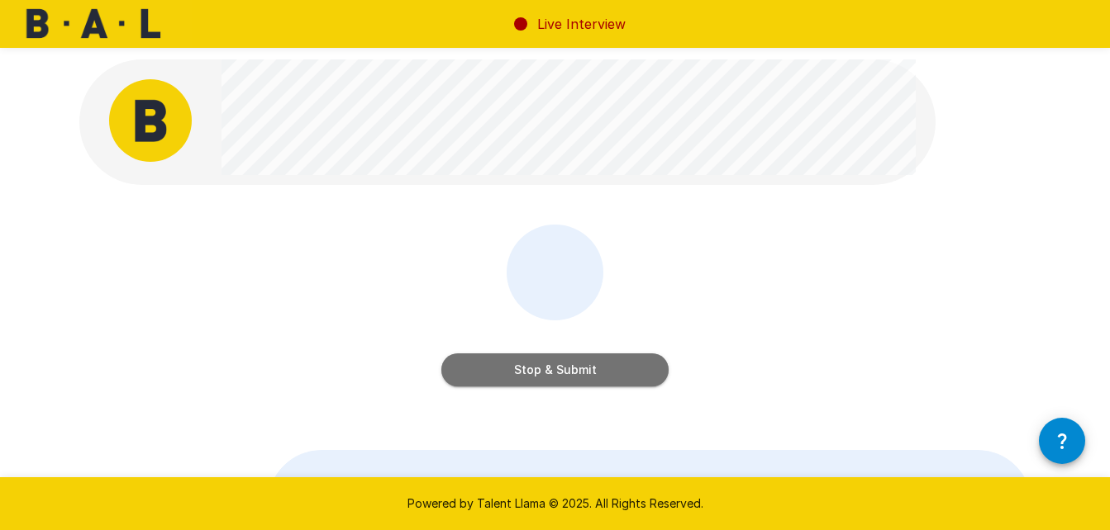
click at [550, 369] on button "Stop & Submit" at bounding box center [554, 370] width 227 height 33
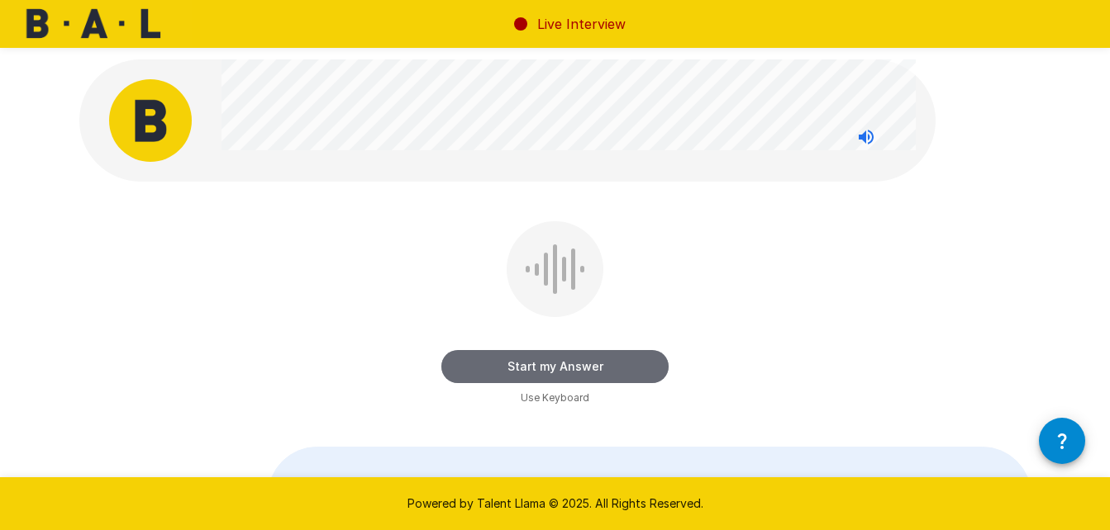
click at [550, 369] on button "Start my Answer" at bounding box center [554, 366] width 227 height 33
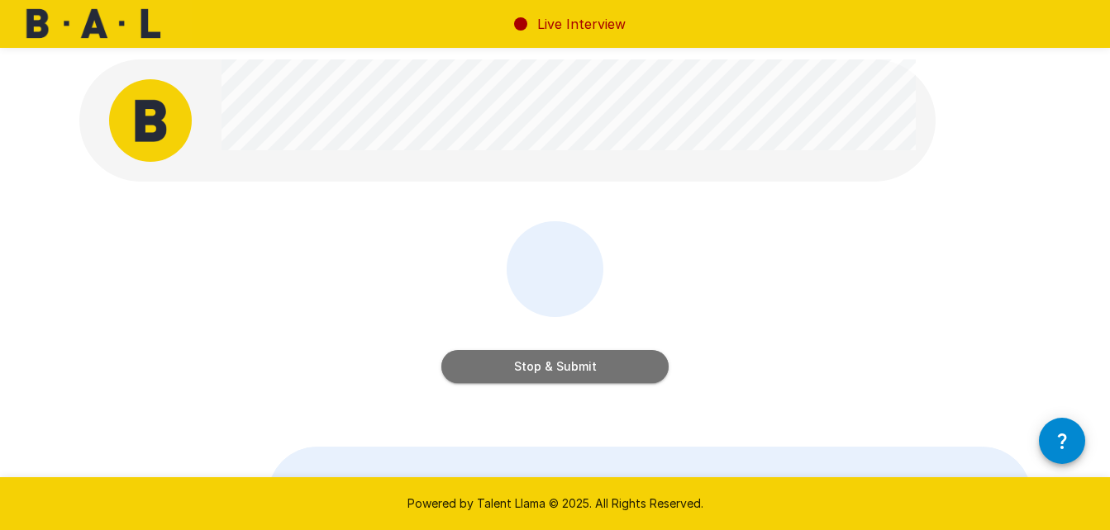
click at [550, 369] on button "Stop & Submit" at bounding box center [554, 366] width 227 height 33
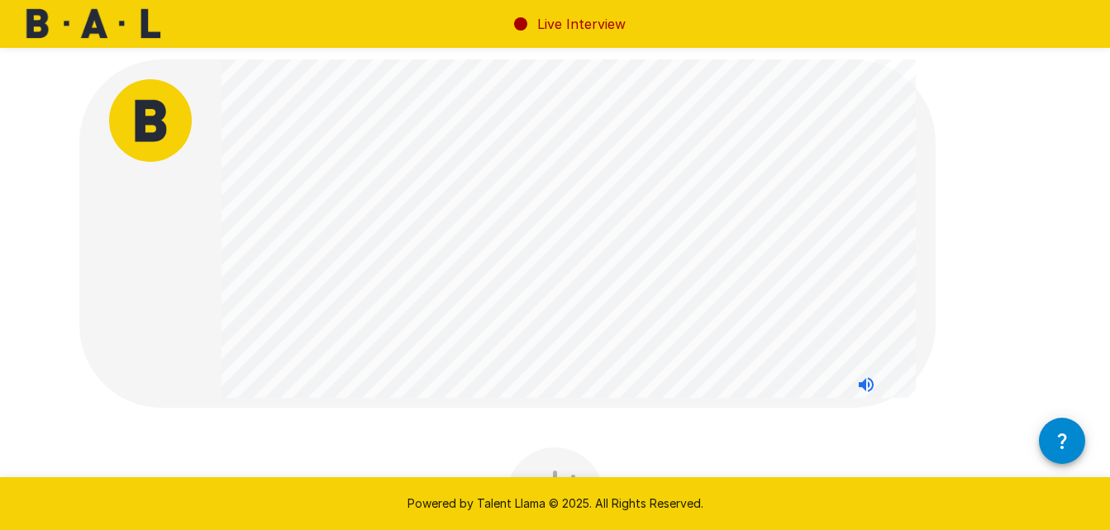
scroll to position [373, 0]
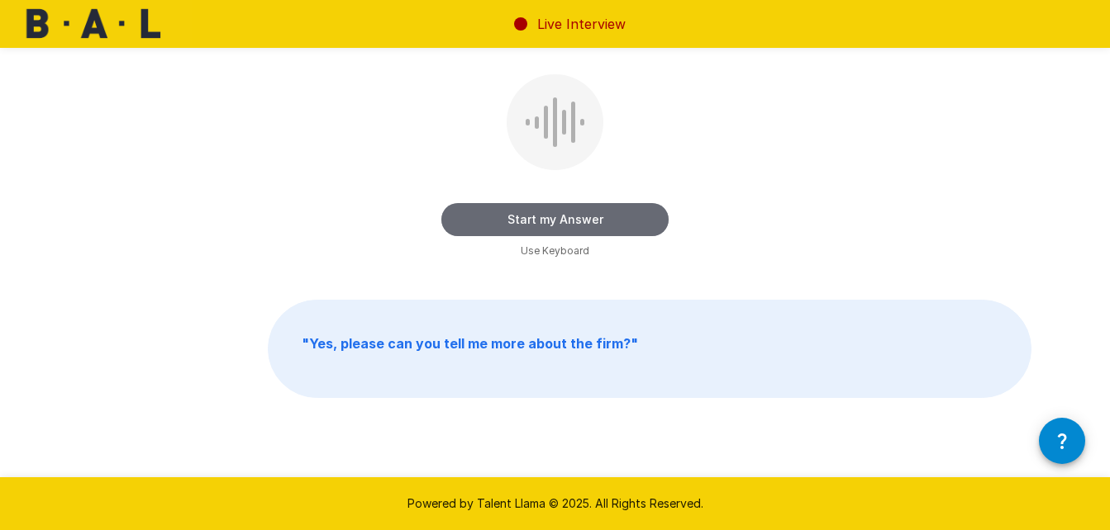
click at [606, 212] on button "Start my Answer" at bounding box center [554, 219] width 227 height 33
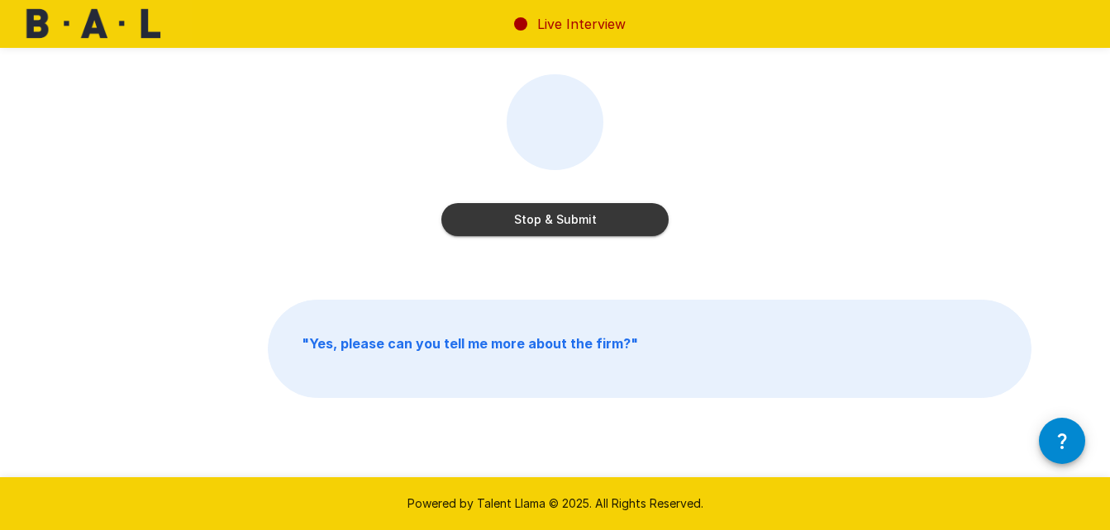
click at [606, 212] on button "Stop & Submit" at bounding box center [554, 219] width 227 height 33
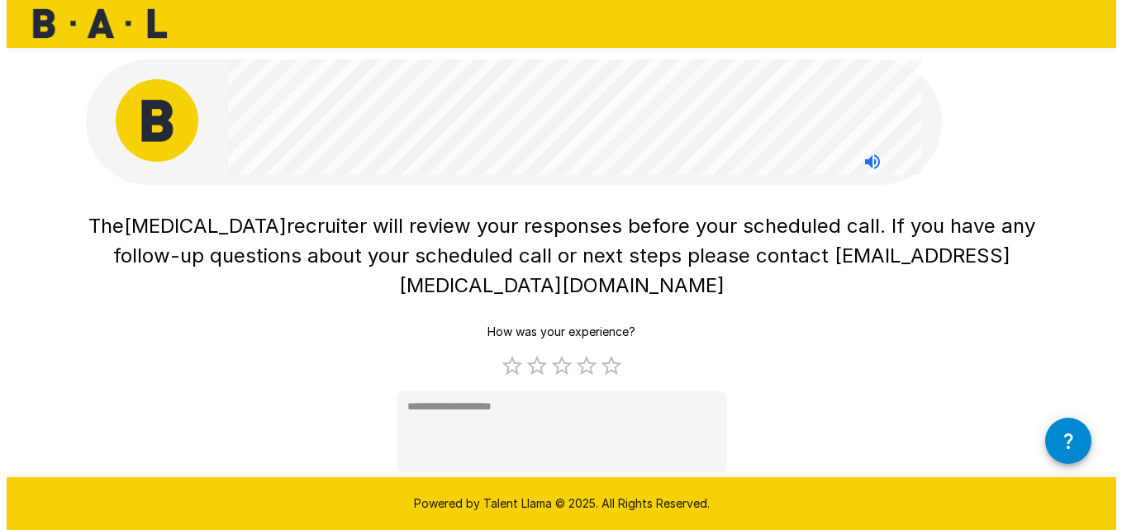
scroll to position [0, 0]
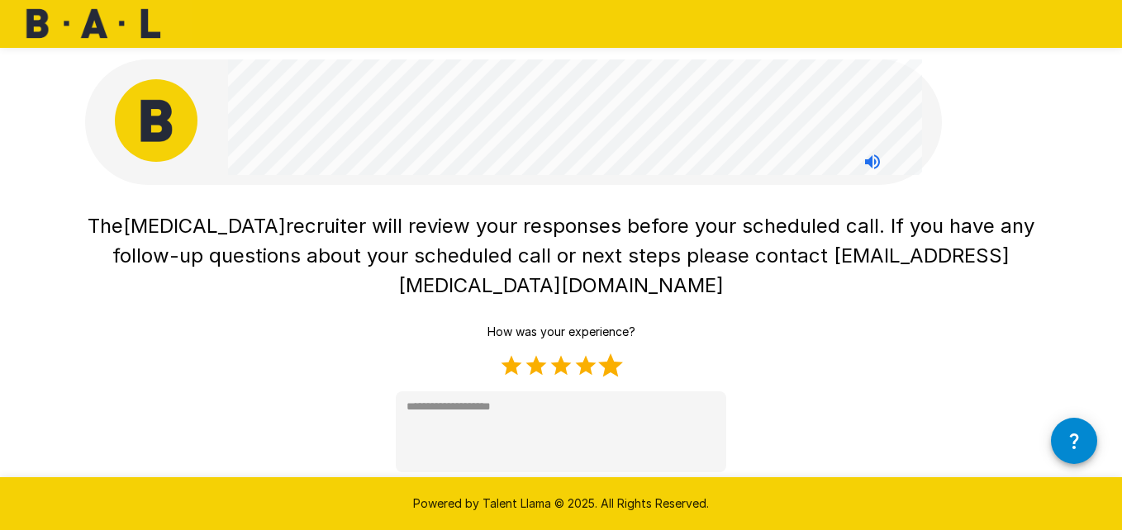
click at [611, 354] on label "5 Stars" at bounding box center [610, 366] width 25 height 25
type textarea "*"
click at [563, 486] on button "Submit" at bounding box center [561, 501] width 67 height 31
